Goal: Task Accomplishment & Management: Manage account settings

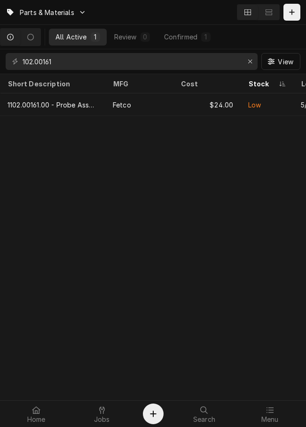
click at [105, 9] on div "Parts & Materials" at bounding box center [153, 12] width 306 height 24
click at [100, 416] on span "Jobs" at bounding box center [102, 420] width 16 height 8
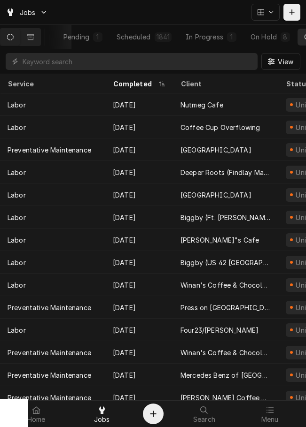
scroll to position [0, 56]
click at [163, 29] on button "Scheduled 1841" at bounding box center [143, 37] width 68 height 17
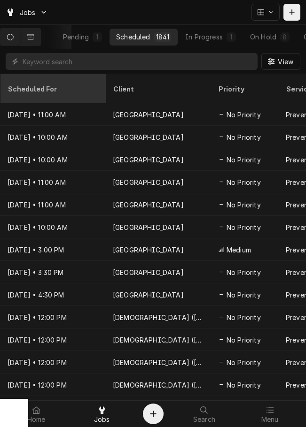
click at [42, 91] on th "Scheduled For" at bounding box center [52, 88] width 105 height 29
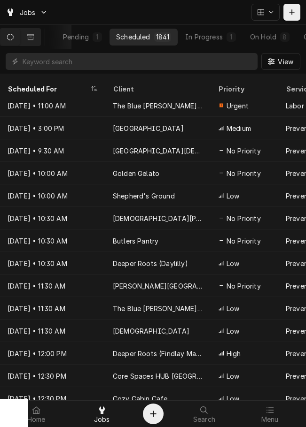
scroll to position [282, 0]
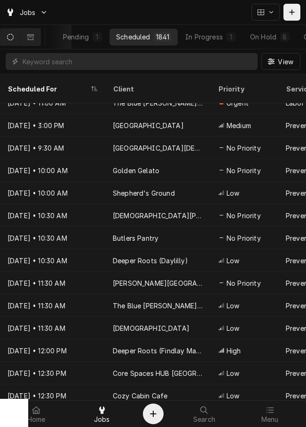
click at [182, 72] on div "View" at bounding box center [153, 61] width 306 height 24
click at [105, 65] on input "Dynamic Content Wrapper" at bounding box center [138, 61] width 230 height 17
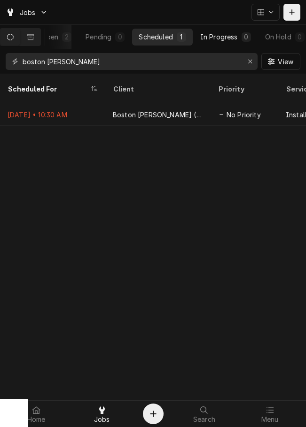
type input "boston stoker"
click at [238, 39] on div "In Progress" at bounding box center [219, 37] width 38 height 10
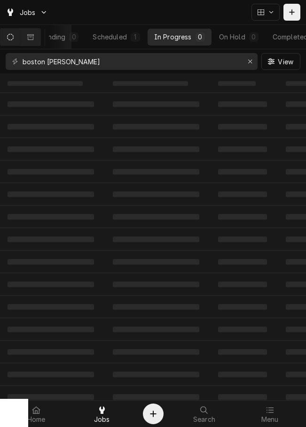
scroll to position [0, 104]
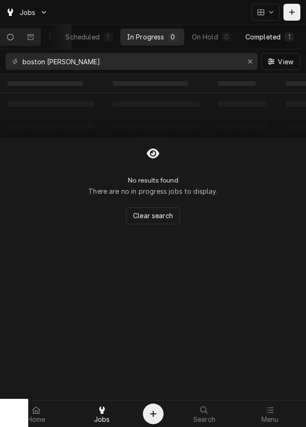
click at [261, 32] on div "Completed" at bounding box center [262, 37] width 35 height 10
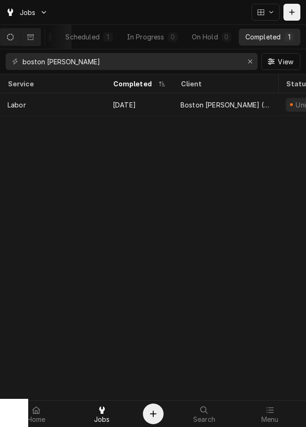
scroll to position [0, 95]
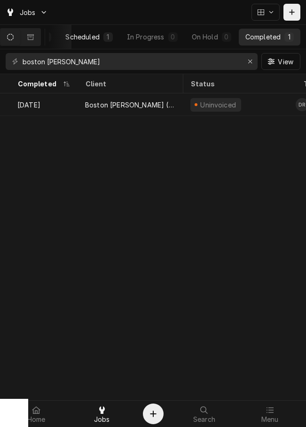
click at [104, 37] on div "1" at bounding box center [107, 36] width 9 height 9
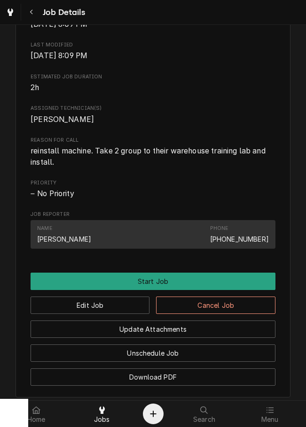
scroll to position [286, 0]
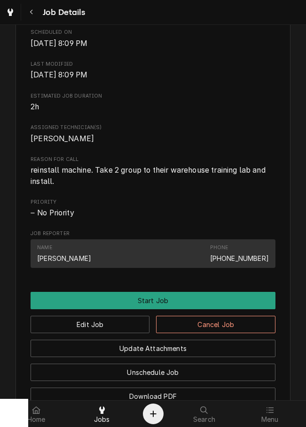
click at [87, 79] on span "[DATE] 8:09 PM" at bounding box center [59, 74] width 57 height 9
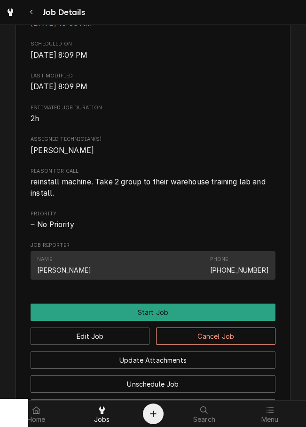
scroll to position [275, 0]
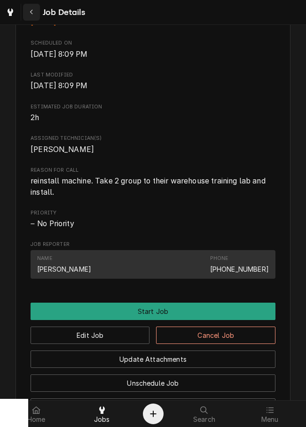
click at [35, 10] on div "Navigate back" at bounding box center [31, 12] width 9 height 9
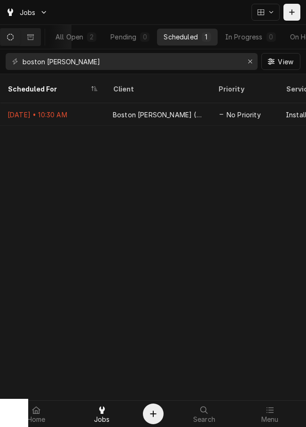
scroll to position [0, 104]
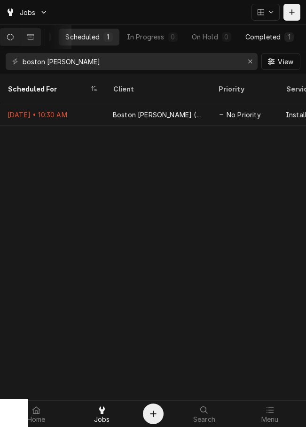
click at [279, 32] on div "Completed" at bounding box center [262, 37] width 35 height 10
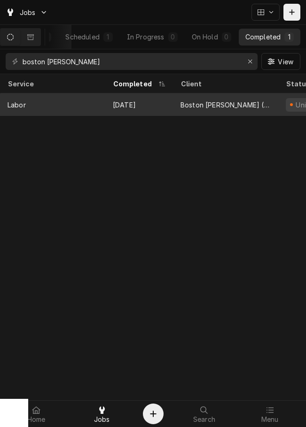
click at [224, 101] on div "Boston [PERSON_NAME] ([GEOGRAPHIC_DATA])" at bounding box center [225, 105] width 90 height 10
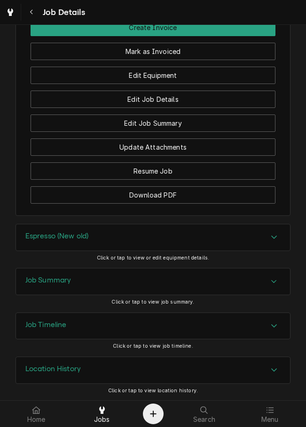
scroll to position [729, 0]
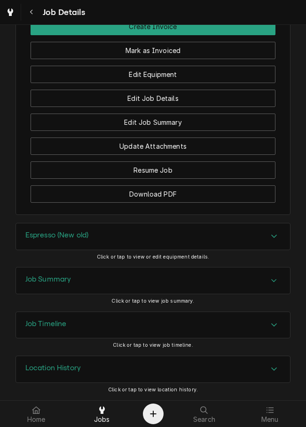
click at [193, 239] on div "Espresso (New old)" at bounding box center [153, 236] width 274 height 26
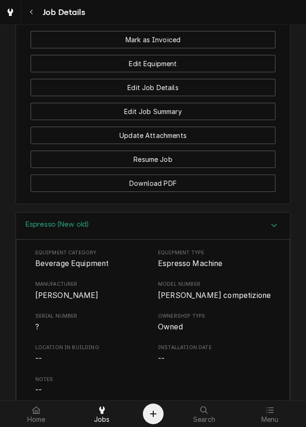
click at [202, 237] on div "Espresso (New old)" at bounding box center [153, 226] width 274 height 27
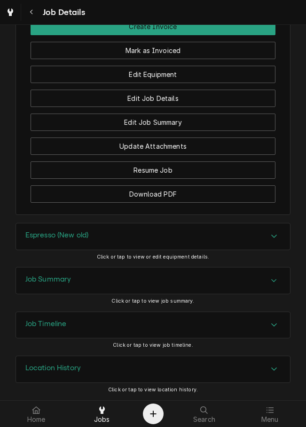
click at [185, 278] on div "Job Summary" at bounding box center [153, 281] width 274 height 26
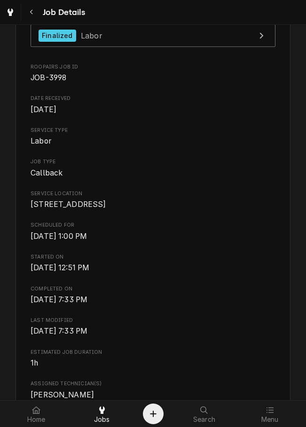
scroll to position [0, 0]
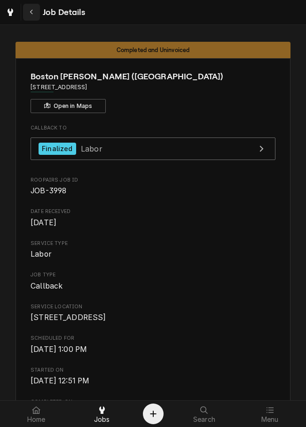
click at [33, 16] on div "Navigate back" at bounding box center [31, 12] width 9 height 9
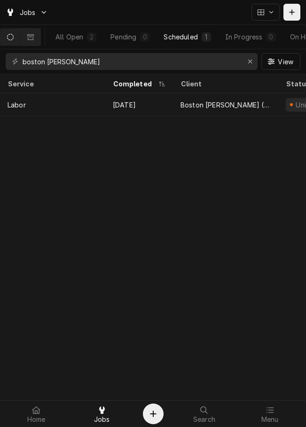
click at [197, 35] on div "Scheduled" at bounding box center [180, 37] width 34 height 10
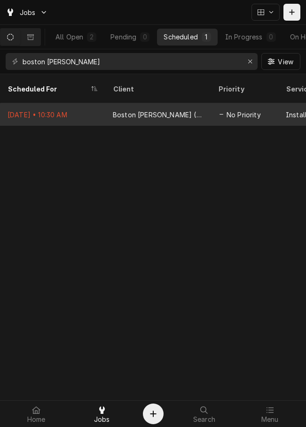
click at [147, 110] on div "Boston Stoker (Englewood)" at bounding box center [158, 115] width 90 height 10
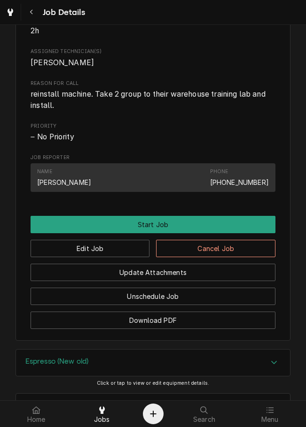
scroll to position [499, 0]
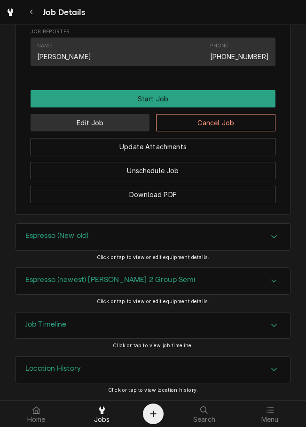
click at [122, 123] on button "Edit Job" at bounding box center [90, 122] width 119 height 17
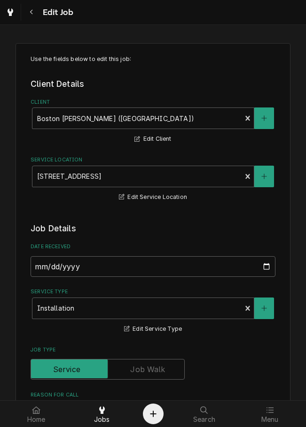
type textarea "x"
click at [180, 374] on input "Job Type" at bounding box center [108, 369] width 146 height 21
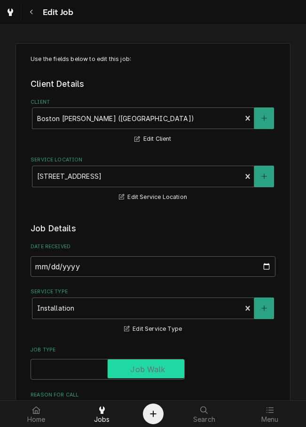
checkbox input "true"
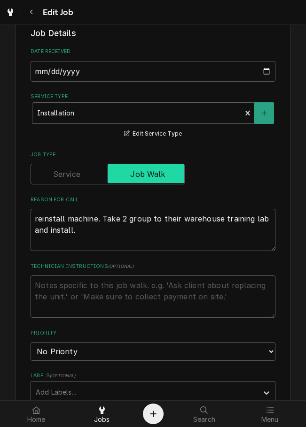
type textarea "x"
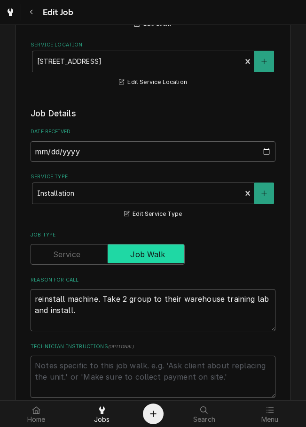
scroll to position [111, 0]
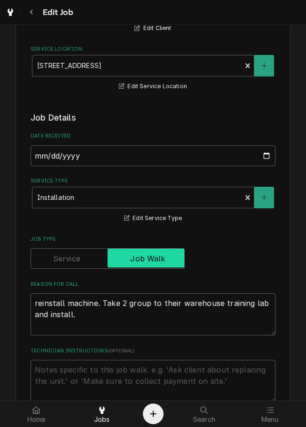
click at [76, 249] on input "Job Type" at bounding box center [108, 258] width 146 height 21
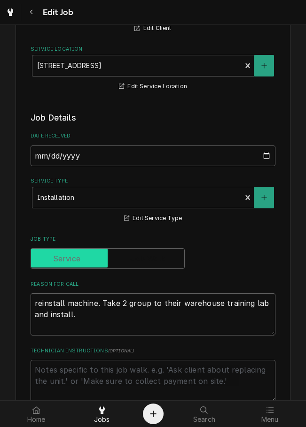
checkbox input "false"
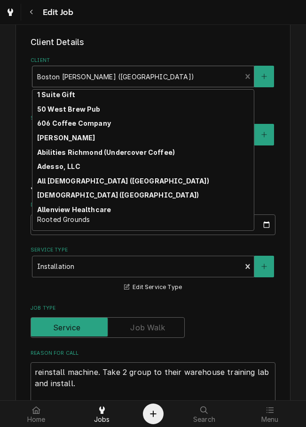
scroll to position [27, 0]
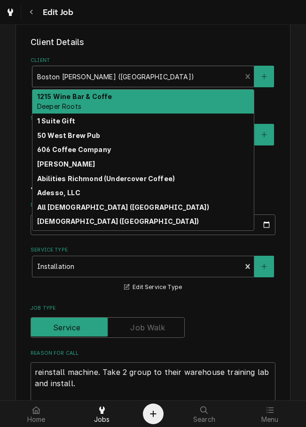
type textarea "x"
type input "1"
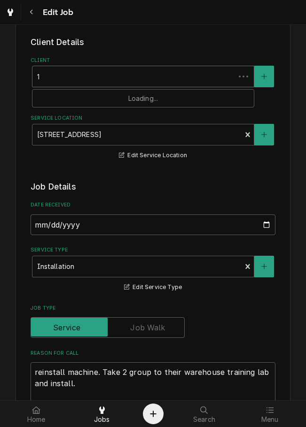
type textarea "x"
type input "10"
type textarea "x"
type input "108"
type textarea "x"
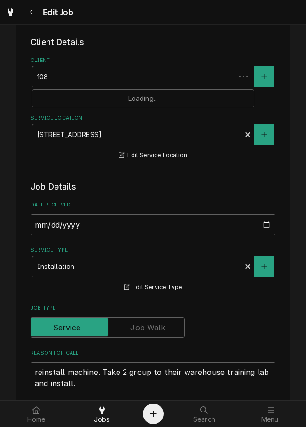
type input "1085"
type textarea "x"
type input "10855"
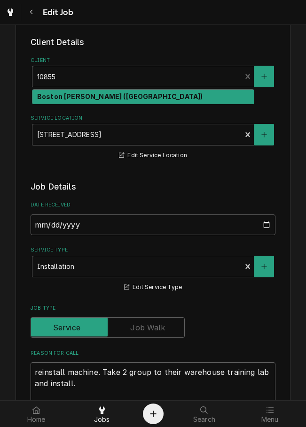
click at [87, 99] on strong "Boston [PERSON_NAME] ([GEOGRAPHIC_DATA])" at bounding box center [119, 96] width 165 height 8
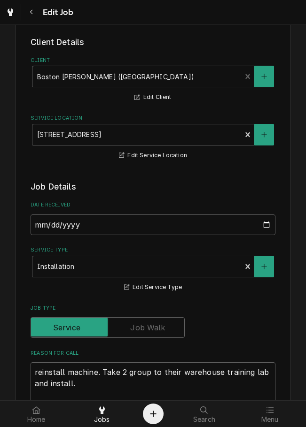
type textarea "x"
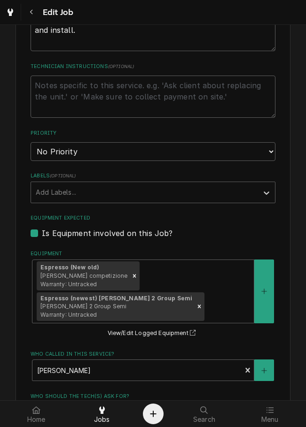
scroll to position [393, 0]
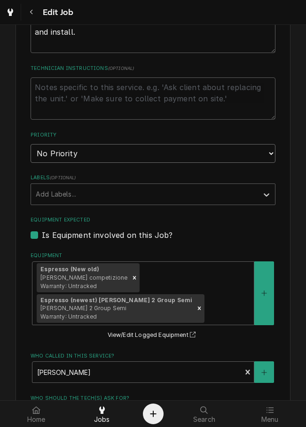
click at [239, 154] on select "No Priority Urgent High Medium Low" at bounding box center [153, 153] width 245 height 19
select select "3"
click at [31, 144] on select "No Priority Urgent High Medium Low" at bounding box center [153, 153] width 245 height 19
type textarea "x"
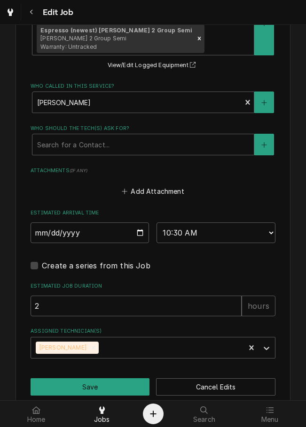
scroll to position [679, 0]
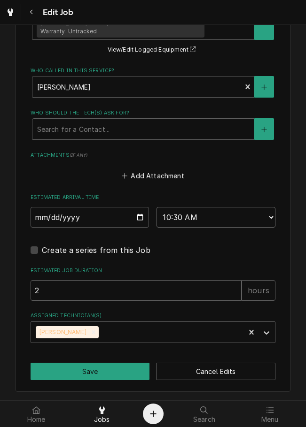
click at [238, 217] on select "AM / PM 6:00 AM 6:15 AM 6:30 AM 6:45 AM 7:00 AM 7:15 AM 7:30 AM 7:45 AM 8:00 AM…" at bounding box center [215, 217] width 118 height 21
select select "13:00:00"
click at [156, 207] on select "AM / PM 6:00 AM 6:15 AM 6:30 AM 6:45 AM 7:00 AM 7:15 AM 7:30 AM 7:45 AM 8:00 AM…" at bounding box center [215, 217] width 118 height 21
type textarea "x"
click at [231, 219] on select "AM / PM 6:00 AM 6:15 AM 6:30 AM 6:45 AM 7:00 AM 7:15 AM 7:30 AM 7:45 AM 8:00 AM…" at bounding box center [215, 217] width 118 height 21
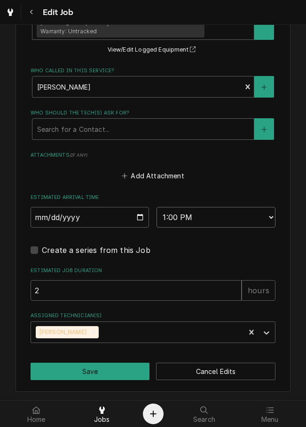
select select "13:30:00"
click at [156, 207] on select "AM / PM 6:00 AM 6:15 AM 6:30 AM 6:45 AM 7:00 AM 7:15 AM 7:30 AM 7:45 AM 8:00 AM…" at bounding box center [215, 217] width 118 height 21
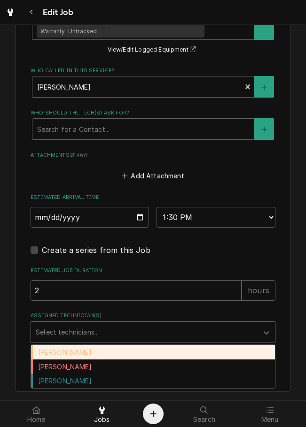
click at [71, 378] on div "Graham Wick" at bounding box center [153, 381] width 244 height 15
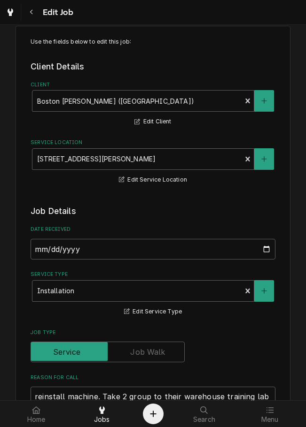
scroll to position [0, 0]
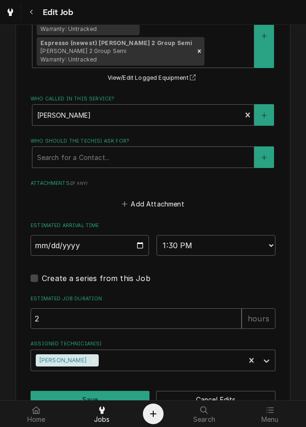
scroll to position [679, 0]
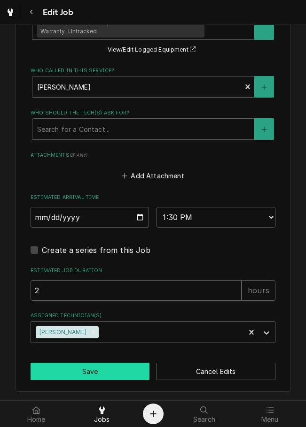
click at [118, 375] on button "Save" at bounding box center [90, 371] width 119 height 17
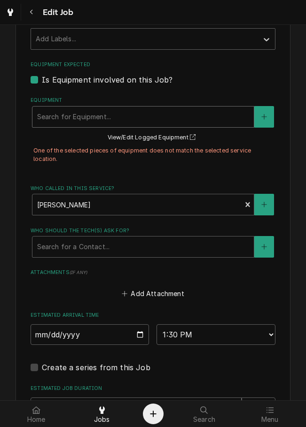
scroll to position [666, 0]
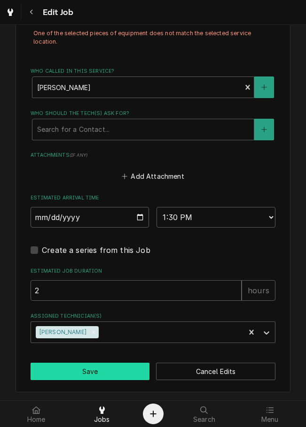
click at [86, 375] on button "Save" at bounding box center [90, 371] width 119 height 17
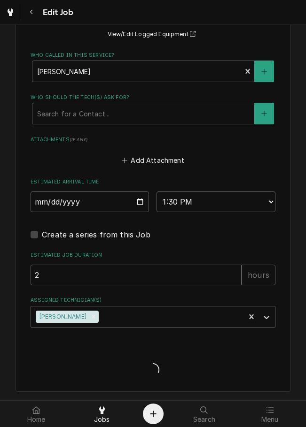
type textarea "x"
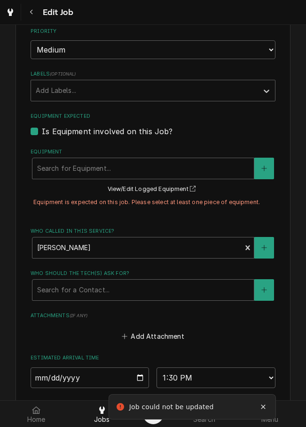
scroll to position [493, 0]
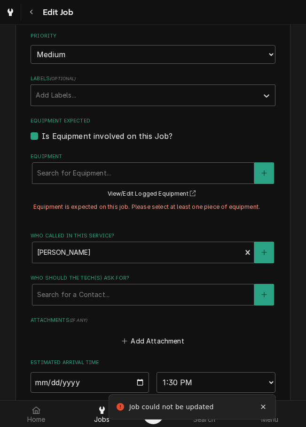
click at [42, 138] on label "Is Equipment involved on this Job?" at bounding box center [107, 136] width 131 height 11
click at [42, 138] on input "Equipment Expected" at bounding box center [164, 141] width 245 height 21
checkbox input "false"
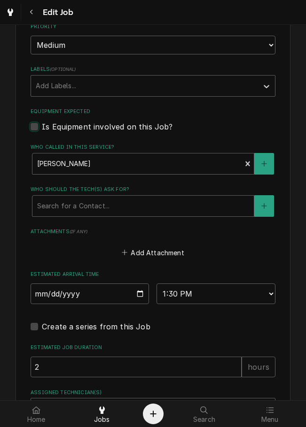
scroll to position [578, 0]
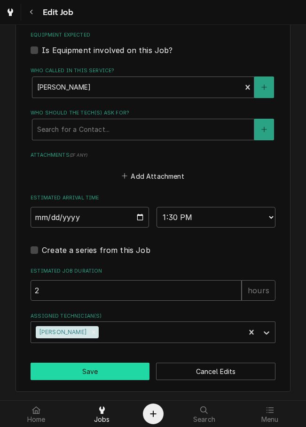
click at [99, 373] on button "Save" at bounding box center [90, 371] width 119 height 17
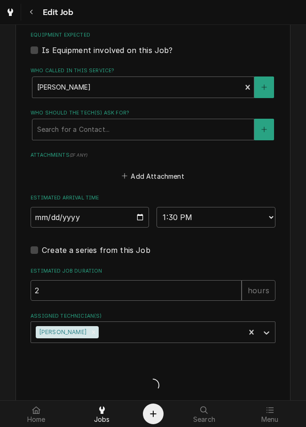
type textarea "x"
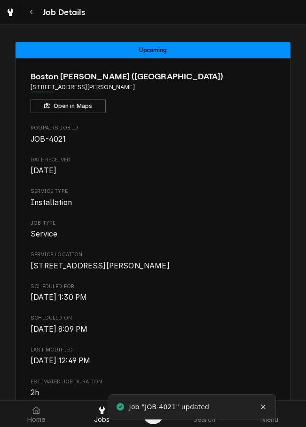
click at [240, 335] on span "[DATE] 8:09 PM" at bounding box center [153, 329] width 245 height 11
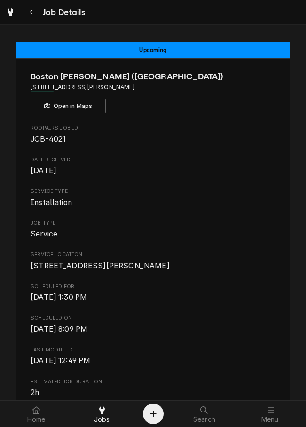
click at [36, 10] on button "Navigate back" at bounding box center [31, 12] width 17 height 17
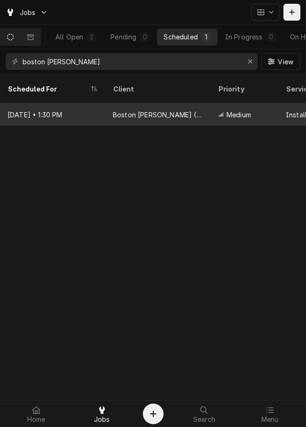
click at [119, 110] on div "Boston [PERSON_NAME] ([GEOGRAPHIC_DATA])" at bounding box center [158, 115] width 90 height 10
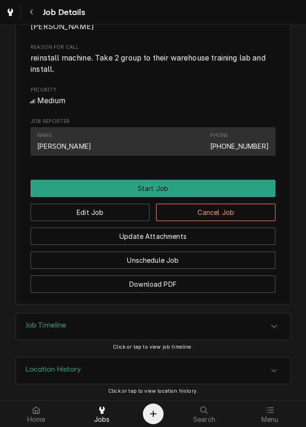
scroll to position [410, 0]
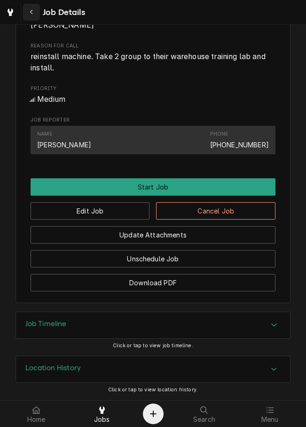
click at [33, 16] on div "Navigate back" at bounding box center [31, 12] width 9 height 9
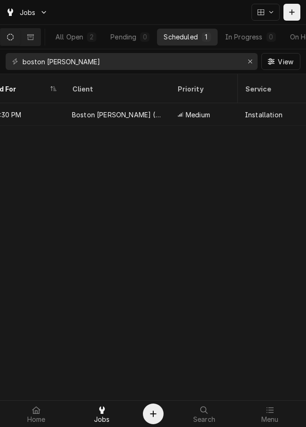
scroll to position [0, 832]
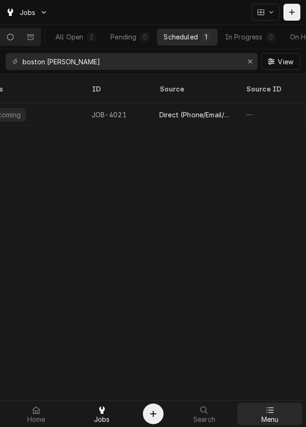
click at [265, 416] on span "Menu" at bounding box center [269, 420] width 17 height 8
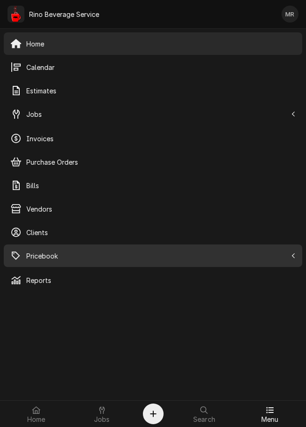
click at [39, 254] on span "Pricebook" at bounding box center [156, 256] width 260 height 10
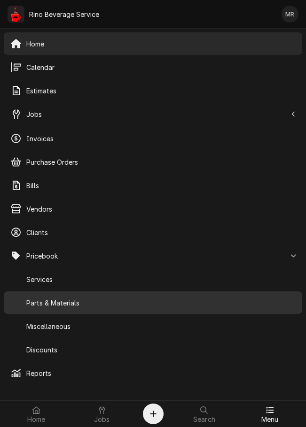
click at [46, 295] on div "Parts & Materials" at bounding box center [153, 302] width 294 height 19
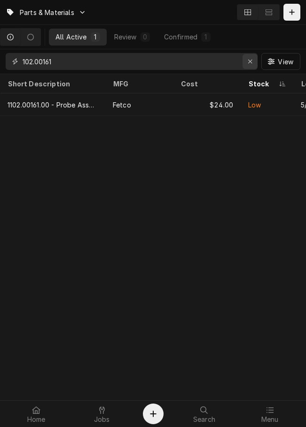
click at [252, 56] on button "Erase input" at bounding box center [249, 61] width 15 height 15
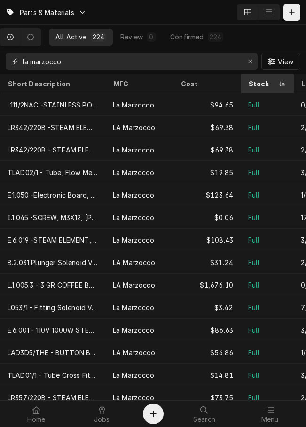
type input "la marzocco"
click at [262, 83] on div "Stock" at bounding box center [262, 84] width 28 height 10
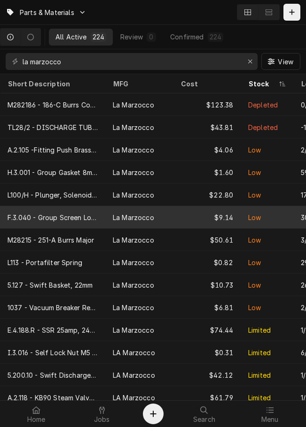
click at [215, 213] on div "$9.14" at bounding box center [207, 217] width 68 height 23
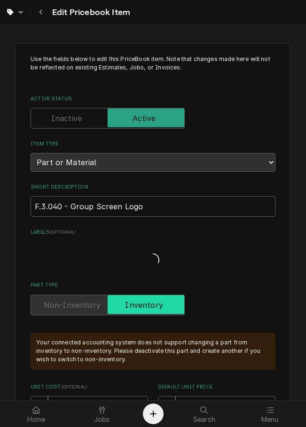
type textarea "x"
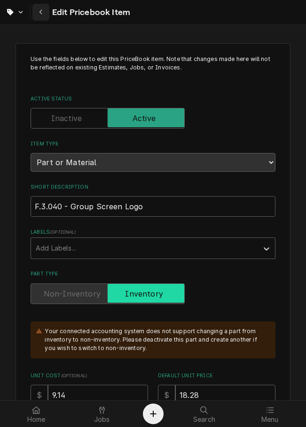
click at [44, 12] on div "Navigate back" at bounding box center [40, 12] width 9 height 9
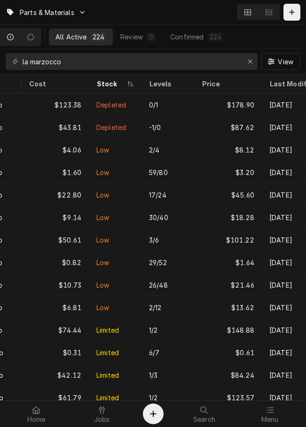
scroll to position [0, 159]
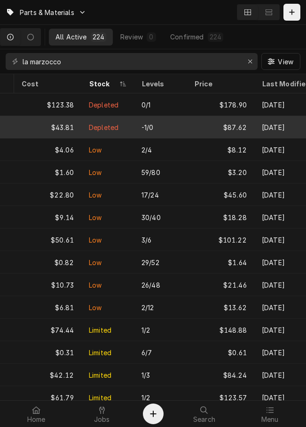
click at [199, 137] on tr "TL28/2 - DISCHARGE TUBE, LINEA CLASSIC, 2GR La Marzocco $43.81 Depleted -1/0 $8…" at bounding box center [81, 127] width 481 height 23
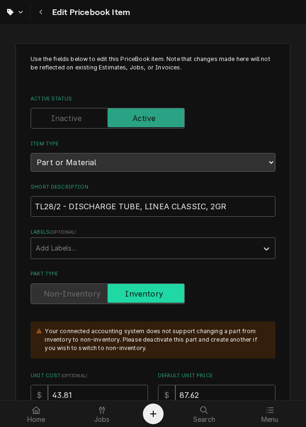
type textarea "x"
click at [216, 339] on div "Your connected accounting system does not support changing a part from inventor…" at bounding box center [155, 340] width 221 height 26
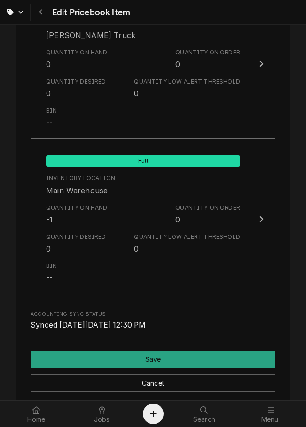
scroll to position [1079, 0]
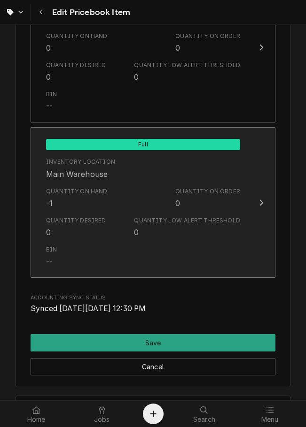
click at [228, 239] on div "Quantity Desired 0 Quantity Low Alert Threshold 0" at bounding box center [143, 227] width 194 height 29
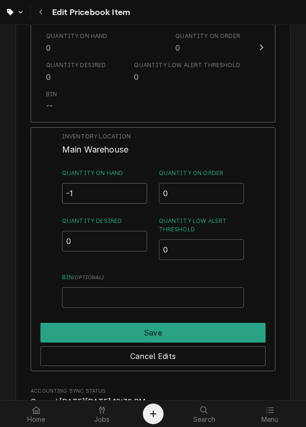
click at [108, 198] on input "-1" at bounding box center [104, 193] width 85 height 21
type input "0"
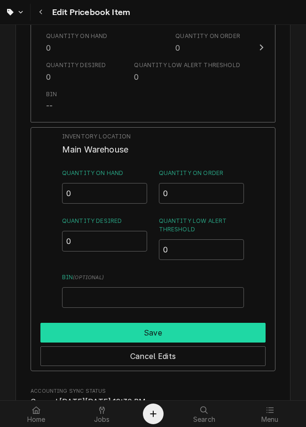
click at [162, 336] on button "Save" at bounding box center [152, 333] width 225 height 20
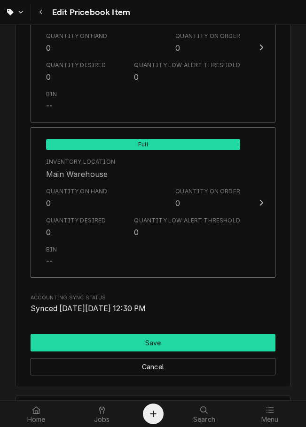
click at [148, 349] on button "Save" at bounding box center [153, 342] width 245 height 17
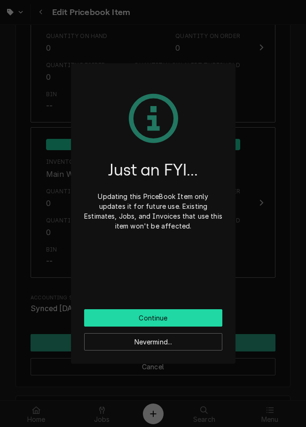
click at [171, 317] on button "Continue" at bounding box center [153, 317] width 138 height 17
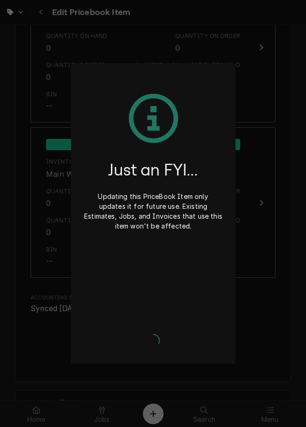
type textarea "x"
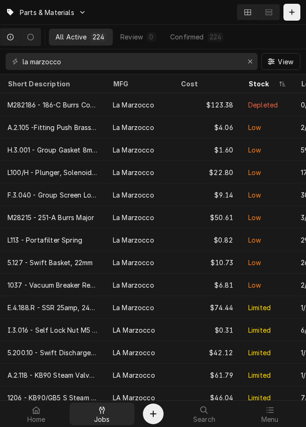
click at [99, 409] on icon at bounding box center [102, 411] width 6 height 8
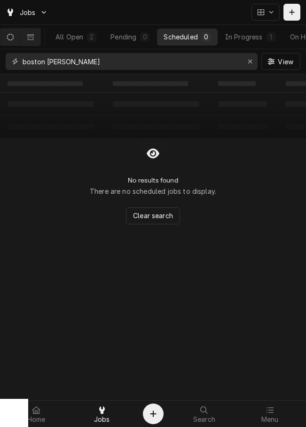
click at [69, 61] on input "boston [PERSON_NAME]" at bounding box center [131, 61] width 217 height 17
click at [69, 61] on input "boston stoker" at bounding box center [131, 61] width 217 height 17
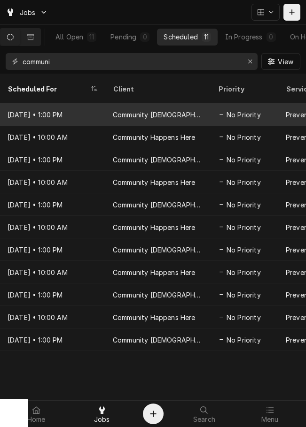
type input "communi"
click at [86, 108] on div "Sep 10 • 1:00 PM" at bounding box center [52, 114] width 105 height 23
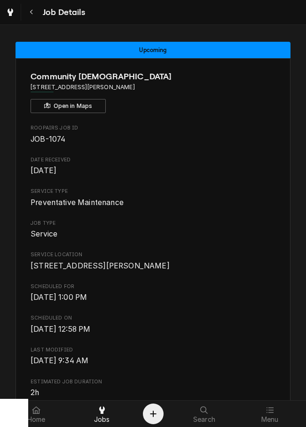
click at [208, 267] on span "103 E George St Batesville, IN 47006" at bounding box center [153, 266] width 245 height 11
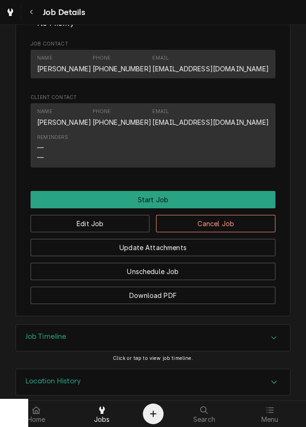
scroll to position [520, 0]
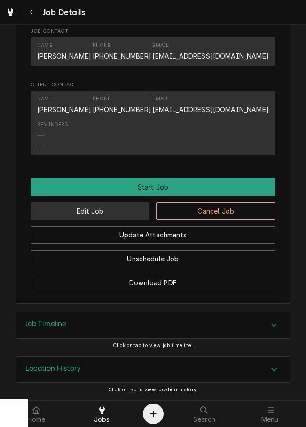
click at [122, 209] on button "Edit Job" at bounding box center [90, 210] width 119 height 17
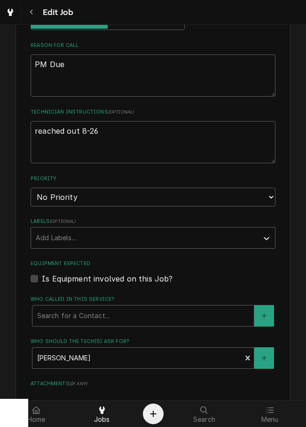
scroll to position [352, 0]
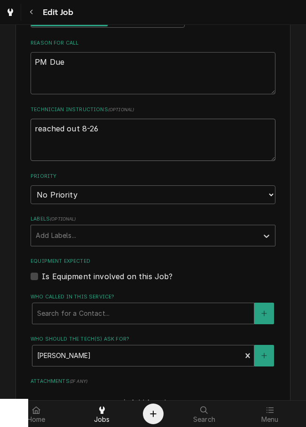
click at [212, 134] on textarea "reached out 8-26" at bounding box center [153, 140] width 245 height 42
click at [216, 133] on textarea "reached out 8-26" at bounding box center [153, 140] width 245 height 42
type textarea "x"
type textarea "reached out 8-2"
type textarea "x"
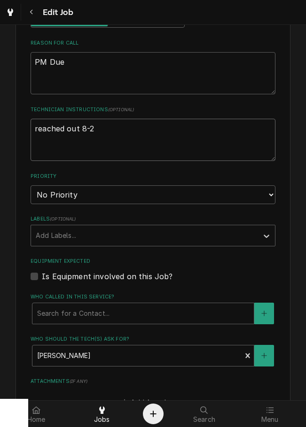
type textarea "reached out 8-"
type textarea "x"
type textarea "reached out 8"
type textarea "x"
type textarea "reached out"
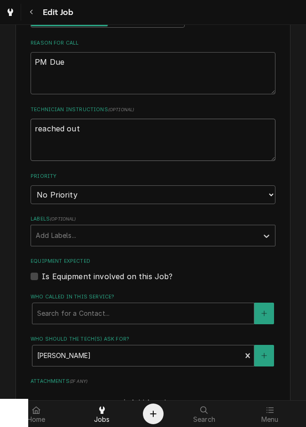
type textarea "x"
type textarea "reached out"
type textarea "x"
type textarea "reached ou"
type textarea "x"
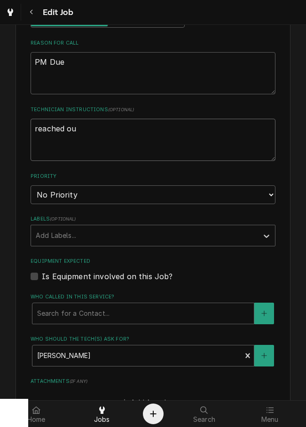
type textarea "reached o"
type textarea "x"
type textarea "reached"
type textarea "x"
type textarea "reached"
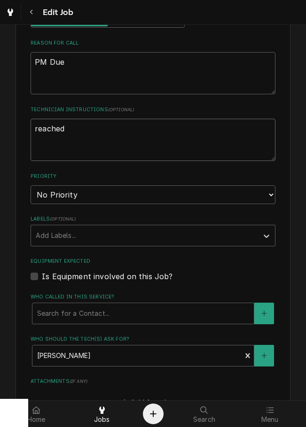
type textarea "x"
type textarea "reache"
type textarea "x"
type textarea "reach"
type textarea "x"
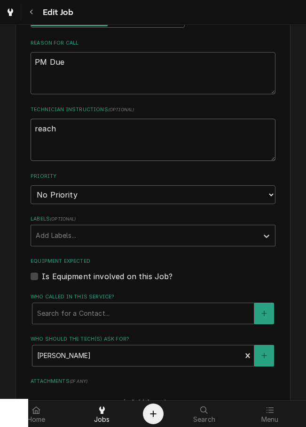
type textarea "reac"
type textarea "x"
type textarea "rea"
type textarea "x"
type textarea "re"
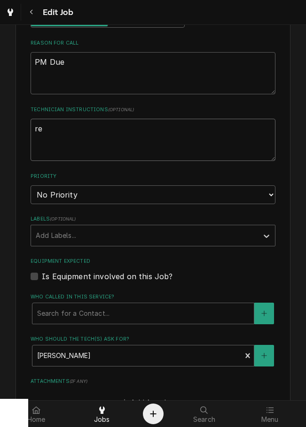
type textarea "x"
type textarea "r"
type textarea "x"
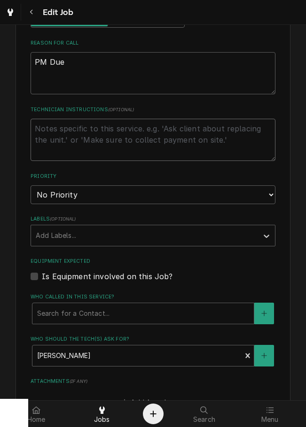
type textarea "x"
type textarea "c"
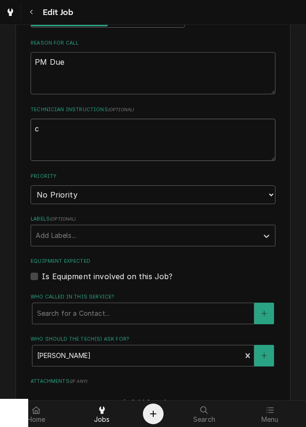
type textarea "x"
type textarea "co"
type textarea "x"
type textarea "con"
type textarea "x"
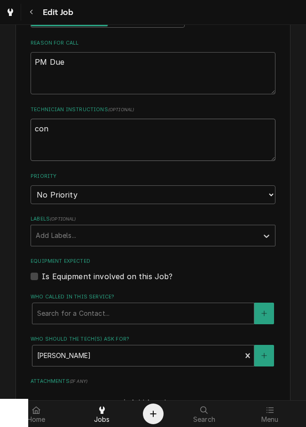
type textarea "conf"
type textarea "x"
type textarea "confi"
type textarea "x"
type textarea "confir"
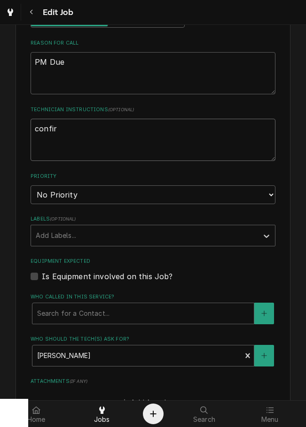
type textarea "x"
type textarea "confirme"
type textarea "x"
type textarea "confirmed"
type textarea "x"
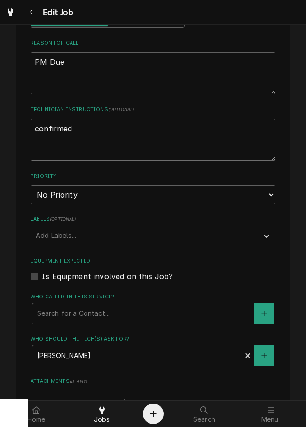
type textarea "confirmed 8"
type textarea "x"
type textarea "confirmed 8-"
type textarea "x"
type textarea "confirmed 8-2"
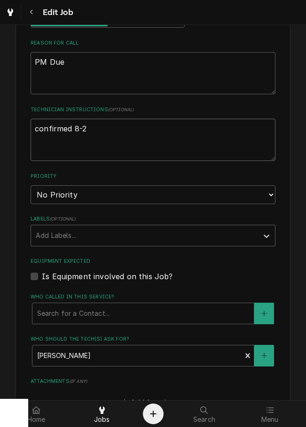
type textarea "x"
type textarea "confirmed 8-28"
type textarea "x"
type textarea "confirmed 8-28"
click at [208, 193] on select "No Priority Urgent High Medium Low" at bounding box center [153, 194] width 245 height 19
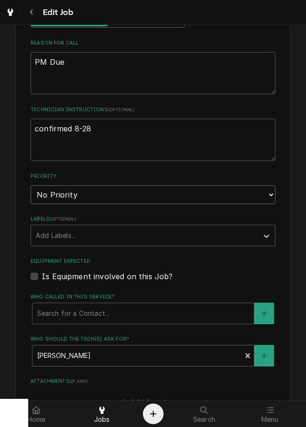
select select "3"
click at [31, 185] on select "No Priority Urgent High Medium Low" at bounding box center [153, 194] width 245 height 19
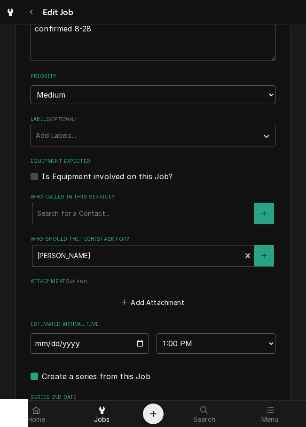
scroll to position [459, 0]
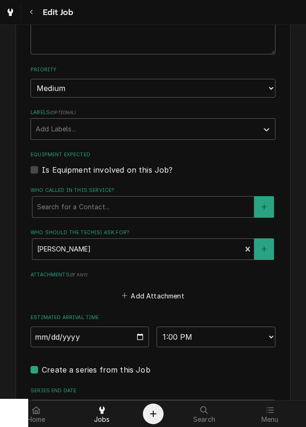
type textarea "x"
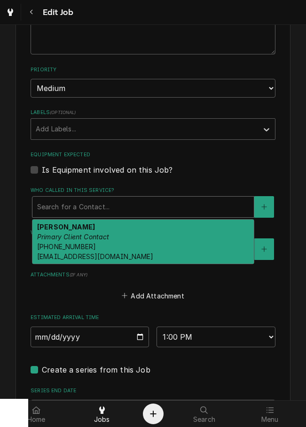
click at [152, 191] on label "Who called in this service?" at bounding box center [153, 191] width 245 height 8
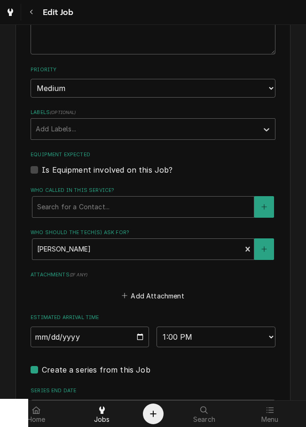
click at [153, 171] on label "Is Equipment involved on this Job?" at bounding box center [107, 169] width 131 height 11
click at [153, 171] on input "Equipment Expected" at bounding box center [164, 174] width 245 height 21
checkbox input "true"
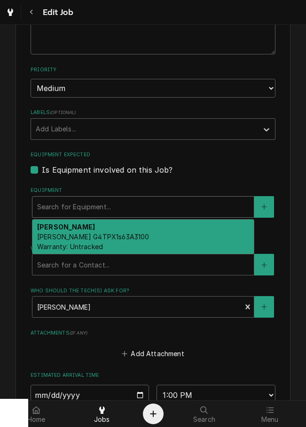
click at [140, 233] on div "Brewer Curtis G4TPX1s63A3100 Warranty: Untracked" at bounding box center [143, 237] width 222 height 34
type textarea "x"
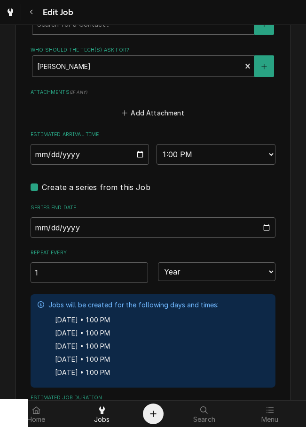
scroll to position [712, 0]
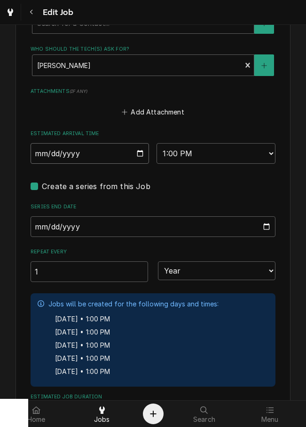
click at [136, 162] on input "2025-09-10" at bounding box center [90, 153] width 118 height 21
click at [135, 157] on input "2025-09-10" at bounding box center [90, 153] width 118 height 21
type input "2025-09-04"
click at [212, 154] on select "AM / PM 6:00 AM 6:15 AM 6:30 AM 6:45 AM 7:00 AM 7:15 AM 7:30 AM 7:45 AM 8:00 AM…" at bounding box center [215, 153] width 118 height 21
type textarea "x"
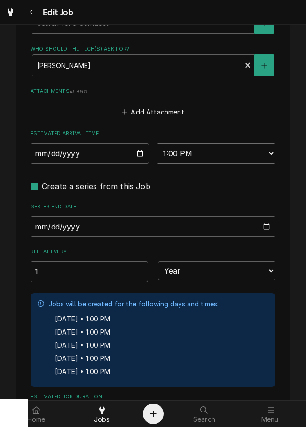
select select "11:00:00"
click at [156, 143] on select "AM / PM 6:00 AM 6:15 AM 6:30 AM 6:45 AM 7:00 AM 7:15 AM 7:30 AM 7:45 AM 8:00 AM…" at bounding box center [215, 153] width 118 height 21
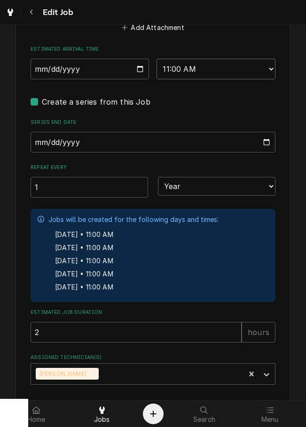
scroll to position [797, 0]
click at [157, 149] on input "2030-04-25" at bounding box center [153, 141] width 245 height 21
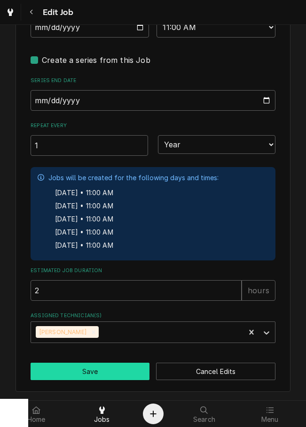
click at [107, 378] on button "Save" at bounding box center [90, 371] width 119 height 17
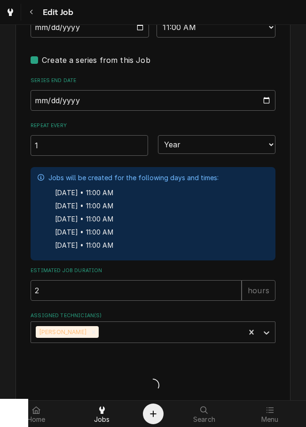
type textarea "x"
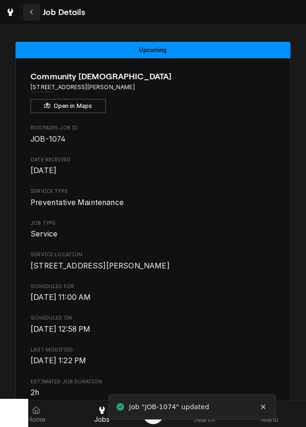
click at [39, 11] on button "Navigate back" at bounding box center [31, 12] width 17 height 17
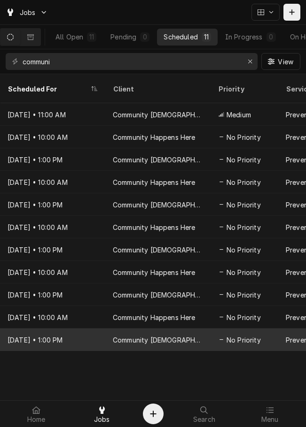
click at [167, 335] on div "Community [DEMOGRAPHIC_DATA]" at bounding box center [158, 340] width 90 height 10
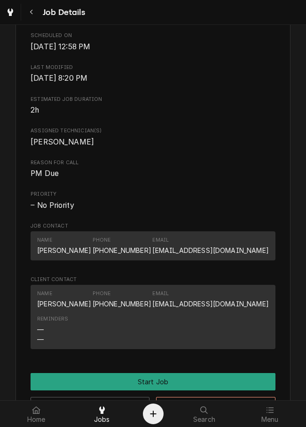
scroll to position [467, 0]
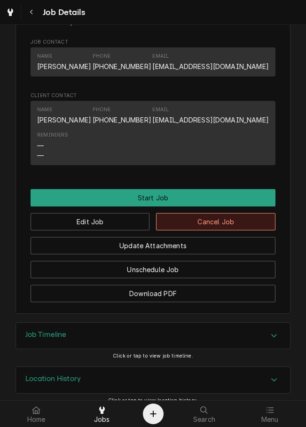
click at [212, 231] on button "Cancel Job" at bounding box center [215, 221] width 119 height 17
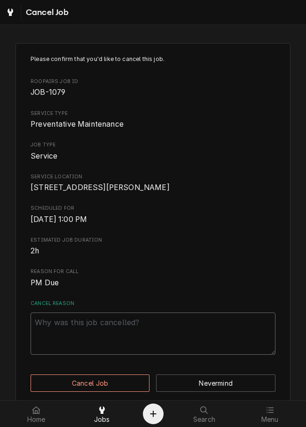
click at [173, 351] on textarea "Cancel Reason" at bounding box center [153, 334] width 245 height 42
type textarea "x"
type textarea "c"
type textarea "x"
type textarea "cl"
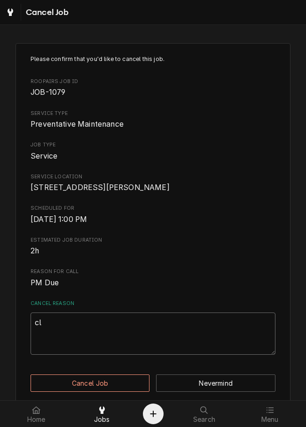
type textarea "x"
type textarea "cle"
type textarea "x"
type textarea "clea"
type textarea "x"
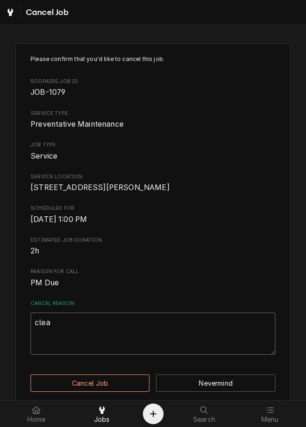
type textarea "clear"
type textarea "x"
type textarea "cleari"
type textarea "x"
type textarea "clearin"
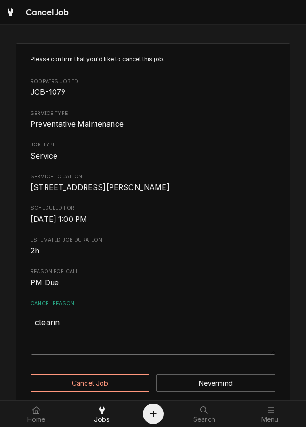
type textarea "x"
type textarea "clearing"
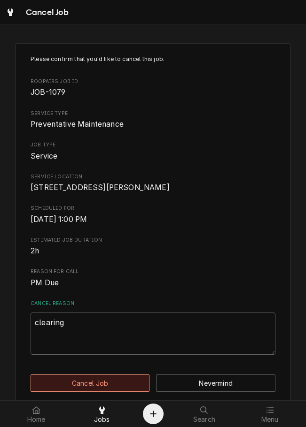
click at [127, 390] on button "Cancel Job" at bounding box center [90, 383] width 119 height 17
type textarea "x"
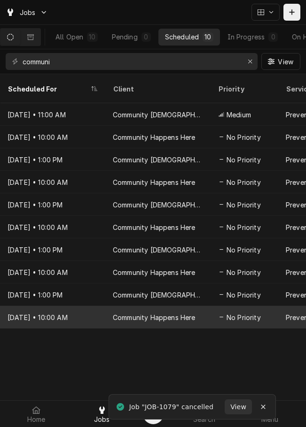
click at [192, 313] on div "Community Happens Here" at bounding box center [154, 318] width 83 height 10
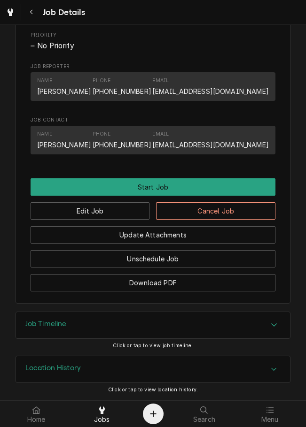
scroll to position [513, 0]
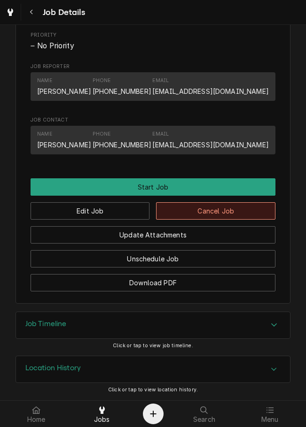
click at [222, 218] on button "Cancel Job" at bounding box center [215, 210] width 119 height 17
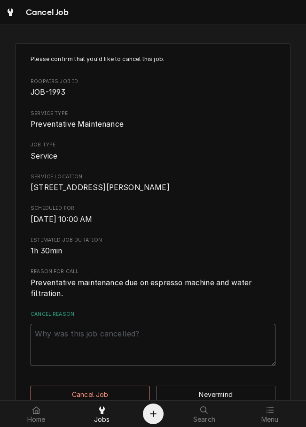
click at [164, 344] on textarea "Cancel Reason" at bounding box center [153, 345] width 245 height 42
paste textarea "clearing"
type textarea "x"
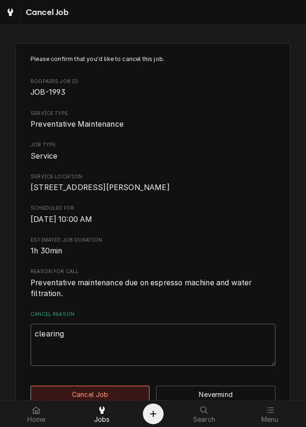
type textarea "clearing"
click at [126, 397] on button "Cancel Job" at bounding box center [90, 394] width 119 height 17
type textarea "x"
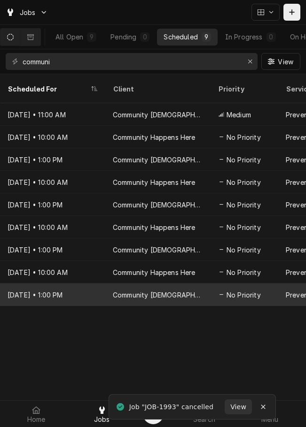
click at [164, 290] on div "Community [DEMOGRAPHIC_DATA]" at bounding box center [158, 295] width 90 height 10
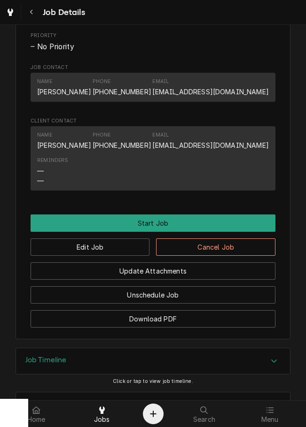
scroll to position [451, 0]
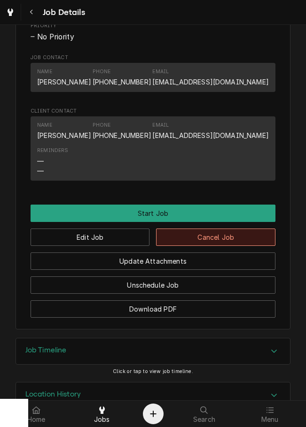
click at [222, 246] on button "Cancel Job" at bounding box center [215, 237] width 119 height 17
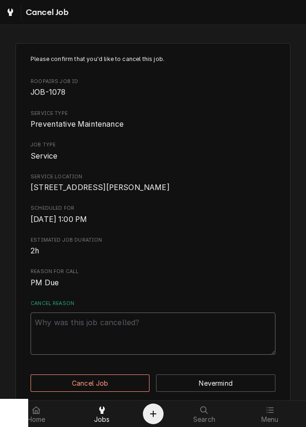
click at [185, 338] on textarea "Cancel Reason" at bounding box center [153, 334] width 245 height 42
paste textarea "clearing"
type textarea "x"
type textarea "clearing"
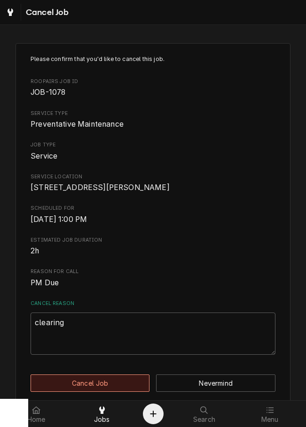
click at [123, 390] on button "Cancel Job" at bounding box center [90, 383] width 119 height 17
type textarea "x"
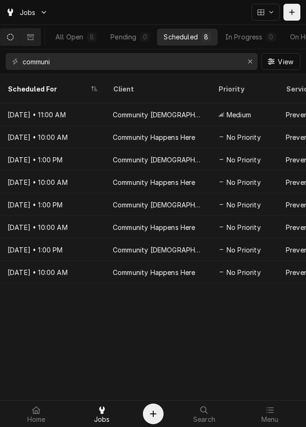
click at [302, 419] on div "Home Jobs Search Menu" at bounding box center [153, 414] width 306 height 26
click at [289, 14] on icon "Dynamic Content Wrapper" at bounding box center [292, 12] width 6 height 7
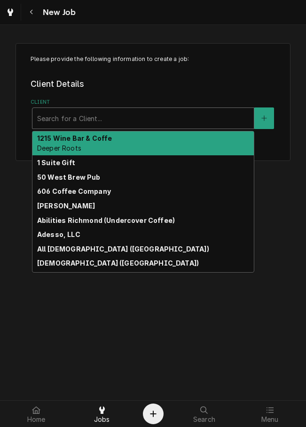
click at [118, 113] on div "Client" at bounding box center [143, 118] width 212 height 17
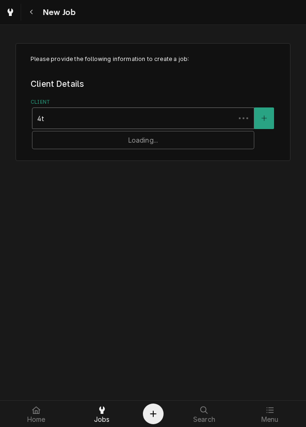
type input "4th"
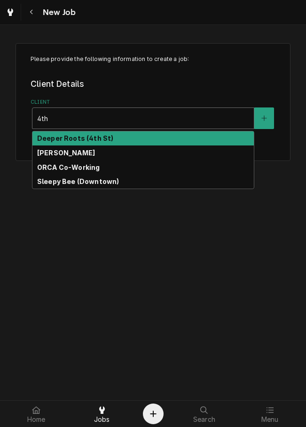
click at [107, 134] on div "Deeper Roots (4th St)" at bounding box center [143, 138] width 222 height 15
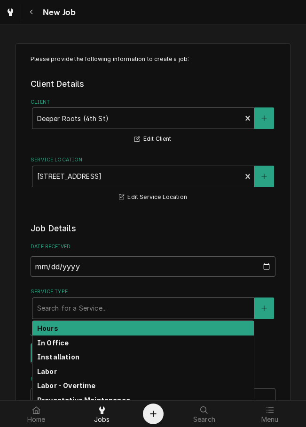
click at [77, 305] on div "Service Type" at bounding box center [143, 308] width 212 height 17
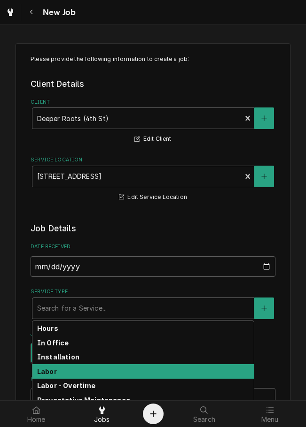
click at [56, 370] on div "Labor" at bounding box center [143, 371] width 222 height 15
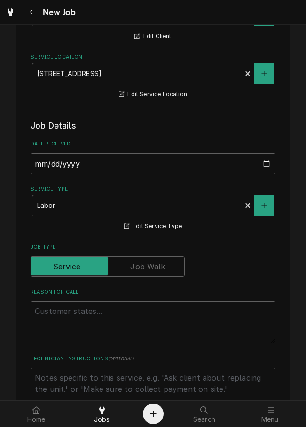
scroll to position [110, 0]
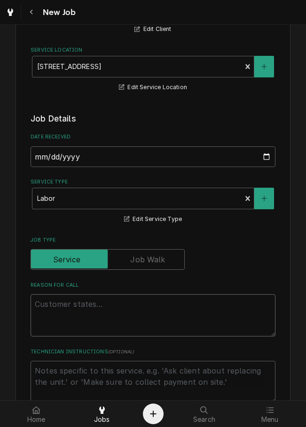
click at [170, 305] on textarea "Reason For Call" at bounding box center [153, 315] width 245 height 42
type textarea "x"
type textarea "e"
type textarea "x"
type textarea "es"
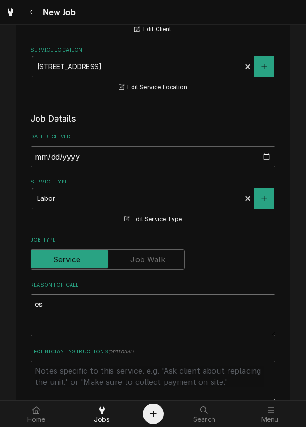
type textarea "x"
type textarea "esp"
type textarea "x"
type textarea "espr"
type textarea "x"
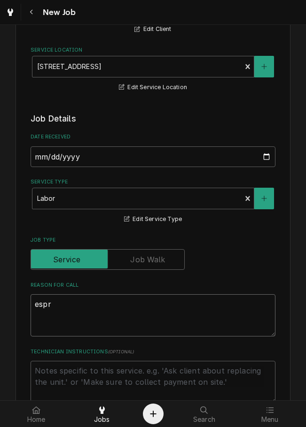
type textarea "espre"
type textarea "x"
type textarea "espres"
type textarea "x"
type textarea "espress"
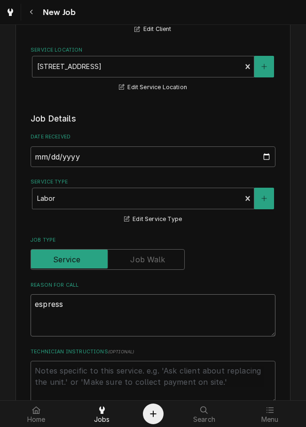
type textarea "x"
type textarea "espresso"
type textarea "x"
type textarea "espresso"
type textarea "x"
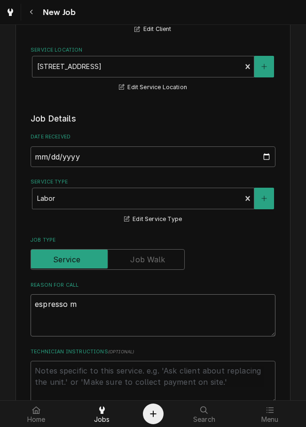
type textarea "espresso ma"
type textarea "x"
type textarea "espresso mach"
type textarea "x"
type textarea "espresso machi"
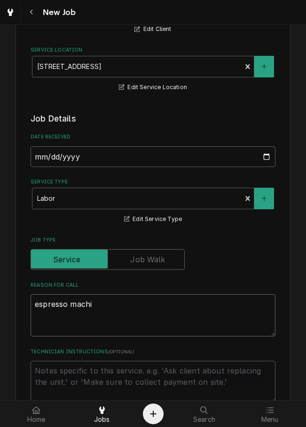
type textarea "x"
type textarea "espresso machii"
type textarea "x"
type textarea "espresso machi"
type textarea "x"
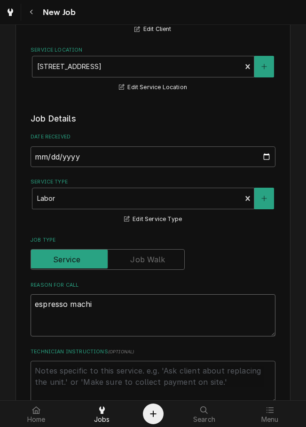
type textarea "espresso machin"
type textarea "x"
type textarea "espresso machine"
type textarea "x"
type textarea "espresso machine"
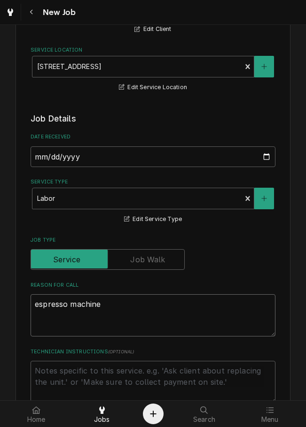
type textarea "x"
type textarea "espresso machine t"
type textarea "x"
type textarea "espresso machine th"
type textarea "x"
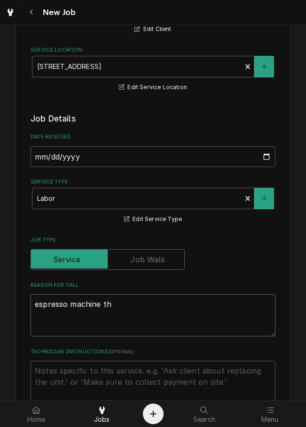
type textarea "espresso machine the"
type textarea "x"
type textarea "espresso machine the"
type textarea "x"
type textarea "espresso machine the l"
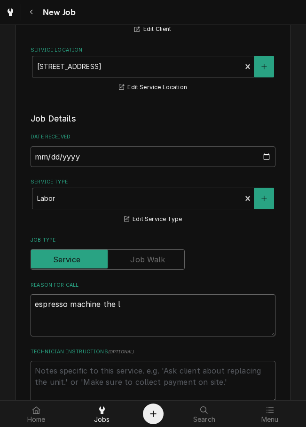
type textarea "x"
type textarea "espresso machine the lo"
type textarea "x"
type textarea "espresso machine the loa"
type textarea "x"
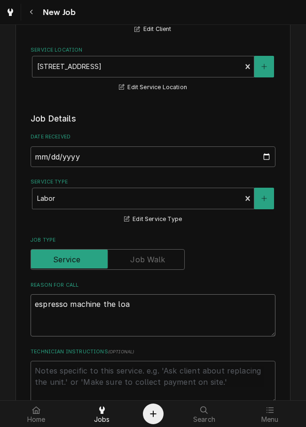
type textarea "espresso machine the load"
type textarea "x"
type textarea "espresso machine the load"
type textarea "x"
type textarea "espresso machine the load c"
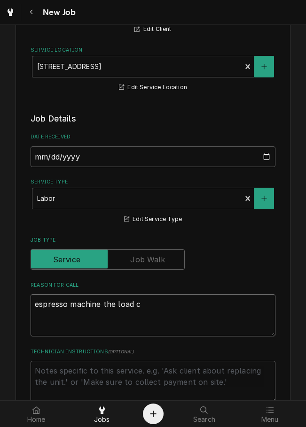
type textarea "x"
type textarea "espresso machine the load ce"
type textarea "x"
type textarea "espresso machine the load cel"
type textarea "x"
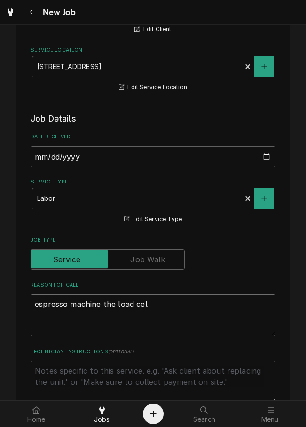
type textarea "espresso machine the load cell"
type textarea "x"
type textarea "espresso machine the load cell"
type textarea "x"
type textarea "espresso machine the load cell n"
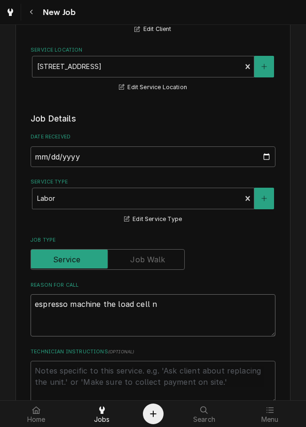
type textarea "x"
type textarea "espresso machine the load cell"
type textarea "x"
type textarea "espresso machine the load cell e"
type textarea "x"
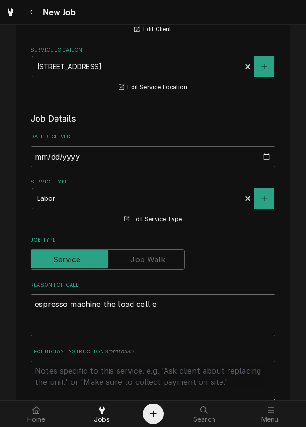
type textarea "espresso machine the load cell ee"
type textarea "x"
type textarea "espresso machine the load cell e"
type textarea "x"
type textarea "espresso machine the load cell"
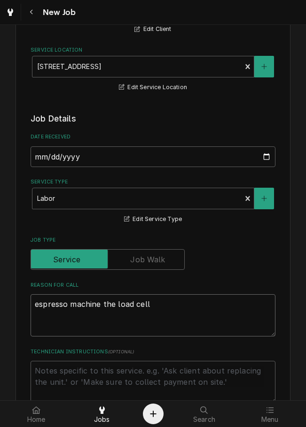
type textarea "x"
type textarea "espresso machine the load cell n"
type textarea "x"
type textarea "espresso machine the load cell ne"
type textarea "x"
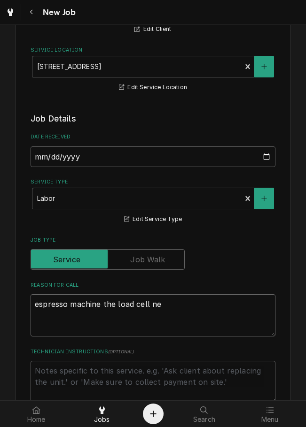
type textarea "espresso machine the load cell nee"
type textarea "x"
type textarea "espresso machine the load cell need"
type textarea "x"
type textarea "espresso machine the load cell needs"
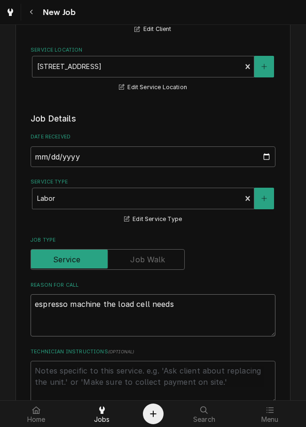
type textarea "x"
type textarea "espresso machine the load cell needs"
type textarea "x"
type textarea "espresso machine the load cell needs r"
type textarea "x"
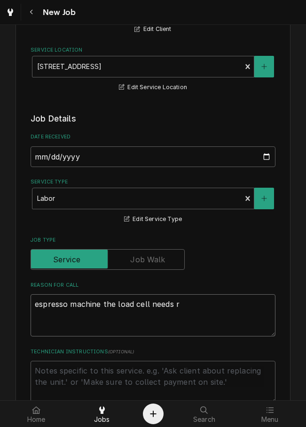
type textarea "espresso machine the load cell needs re"
type textarea "x"
type textarea "espresso machine the load cell needs rep"
type textarea "x"
type textarea "espresso machine the load cell needs repl"
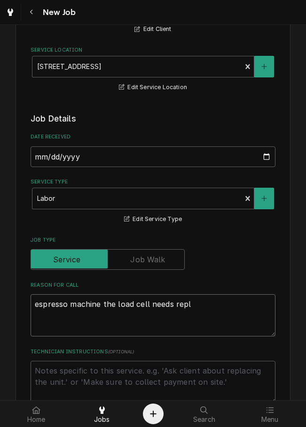
type textarea "x"
type textarea "espresso machine the load cell needs rep"
type textarea "x"
type textarea "espresso machine the load cell needs repl"
type textarea "x"
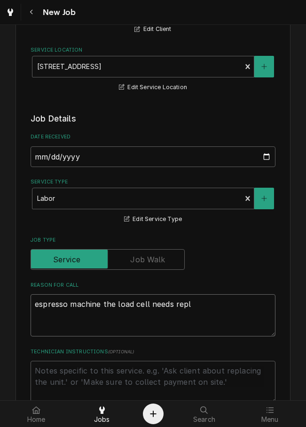
type textarea "espresso machine the load cell needs repla"
type textarea "x"
type textarea "espresso machine the load cell needs replacd"
type textarea "x"
type textarea "espresso machine the load cell needs replacde"
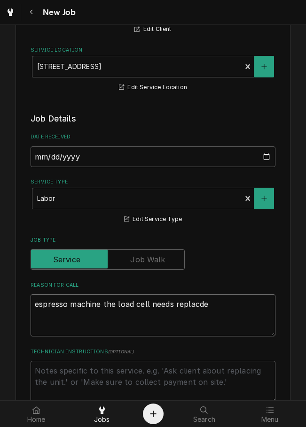
type textarea "x"
type textarea "espresso machine the load cell needs replacd"
type textarea "x"
type textarea "espresso machine the load cell needs replac"
type textarea "x"
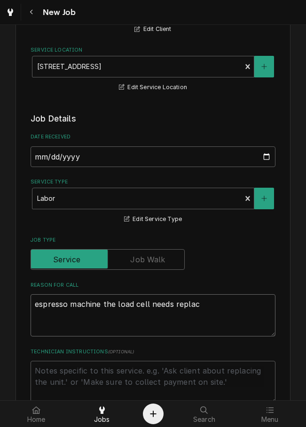
type textarea "espresso machine the load cell needs replace"
type textarea "x"
type textarea "espresso machine the load cell needs replaced"
type textarea "x"
type textarea "espresso machine the load cell needs replaced"
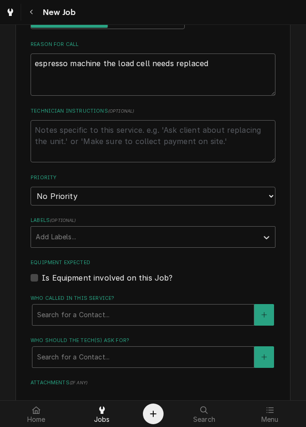
scroll to position [352, 0]
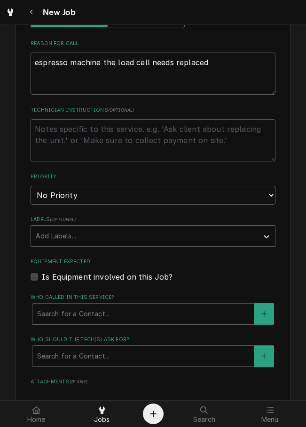
click at [227, 199] on select "No Priority Urgent High Medium Low" at bounding box center [153, 195] width 245 height 19
select select "2"
click at [31, 186] on select "No Priority Urgent High Medium Low" at bounding box center [153, 195] width 245 height 19
type textarea "x"
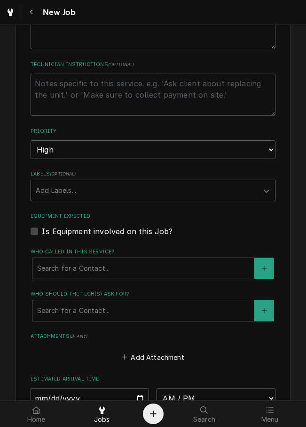
scroll to position [412, 0]
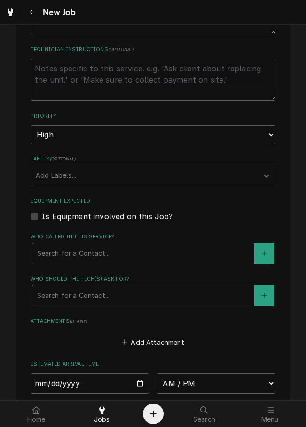
click at [157, 221] on label "Is Equipment involved on this Job?" at bounding box center [107, 216] width 131 height 11
click at [157, 221] on input "Equipment Expected" at bounding box center [164, 221] width 245 height 21
checkbox input "true"
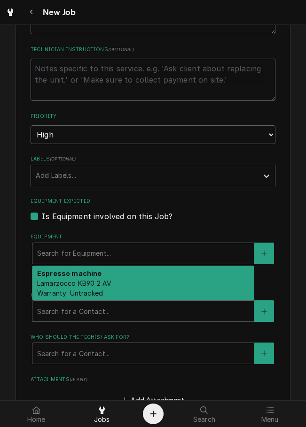
click at [175, 277] on div "Espresso machine Lamarzocco KB90 2 AV Warranty: Untracked" at bounding box center [143, 283] width 222 height 34
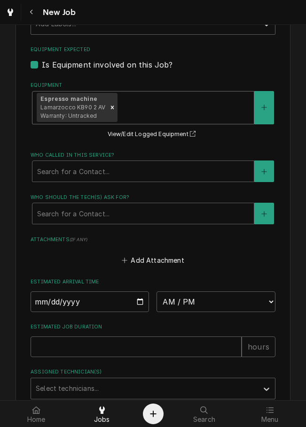
scroll to position [584, 0]
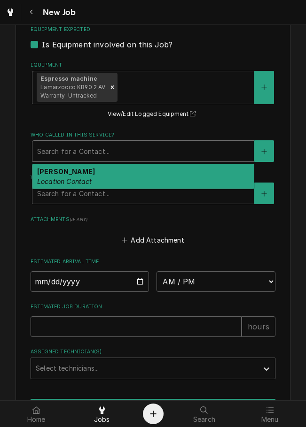
click at [195, 176] on div "ryan Location Contact" at bounding box center [143, 176] width 222 height 24
type textarea "x"
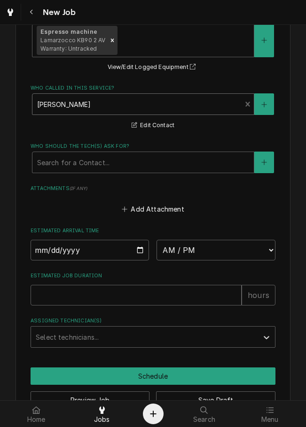
scroll to position [645, 0]
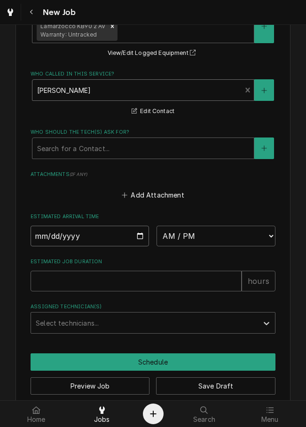
click at [143, 237] on input "Date" at bounding box center [90, 236] width 118 height 21
click at [141, 241] on input "Date" at bounding box center [90, 236] width 118 height 21
type input "2025-08-29"
type textarea "x"
click at [138, 239] on input "2025-08-29" at bounding box center [90, 236] width 118 height 21
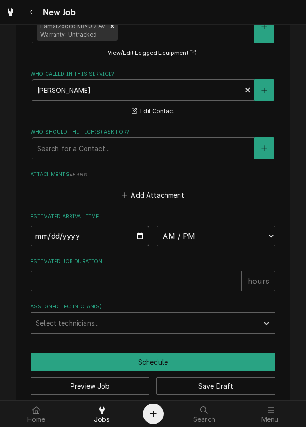
type input "2025-08-28"
type textarea "x"
click at [223, 237] on select "AM / PM 6:00 AM 6:15 AM 6:30 AM 6:45 AM 7:00 AM 7:15 AM 7:30 AM 7:45 AM 8:00 AM…" at bounding box center [215, 236] width 118 height 21
select select "13:45:00"
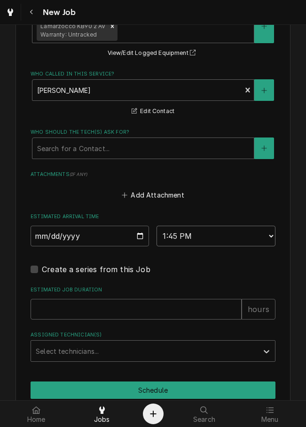
scroll to position [688, 0]
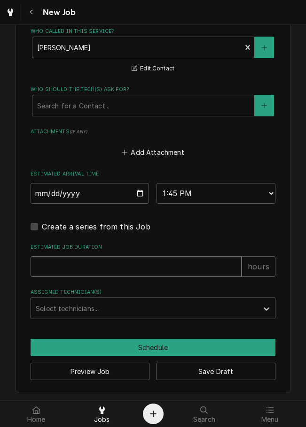
click at [173, 264] on input "Estimated Job Duration" at bounding box center [136, 266] width 211 height 21
type textarea "x"
type input "2"
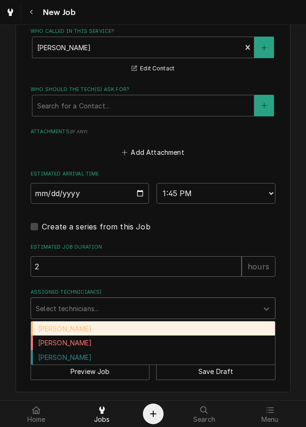
click at [91, 331] on div "Damon Rinehart" at bounding box center [153, 329] width 244 height 15
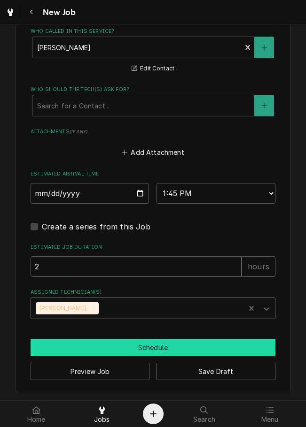
click at [157, 350] on button "Schedule" at bounding box center [153, 347] width 245 height 17
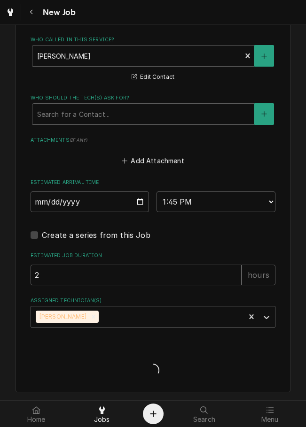
type textarea "x"
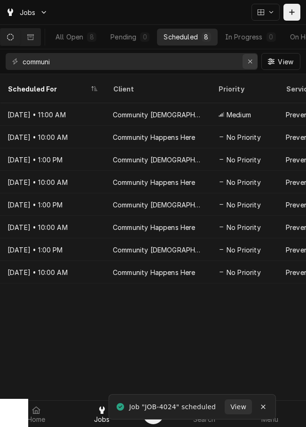
click at [248, 62] on icon "Erase input" at bounding box center [249, 61] width 5 height 7
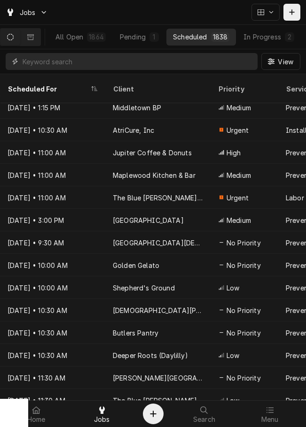
scroll to position [188, 0]
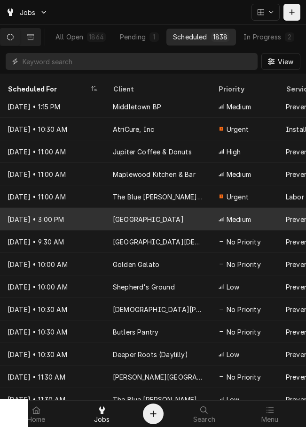
click at [90, 63] on input "Dynamic Content Wrapper" at bounding box center [138, 61] width 230 height 17
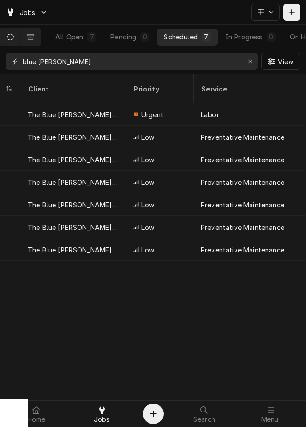
scroll to position [0, 26]
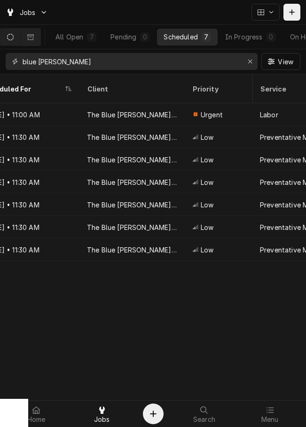
type input "blue berry"
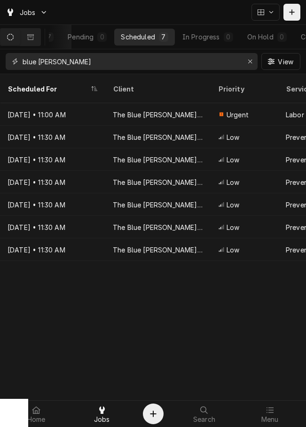
scroll to position [0, 70]
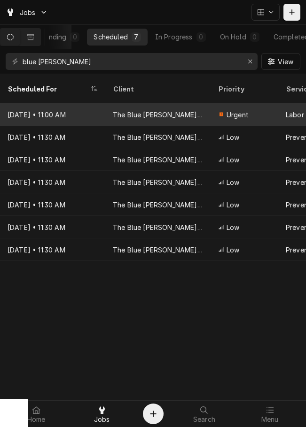
click at [164, 110] on div "The Blue Berry Cafe" at bounding box center [158, 115] width 90 height 10
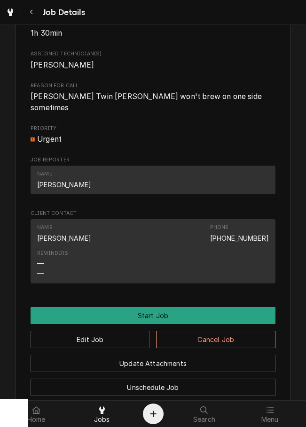
scroll to position [488, 0]
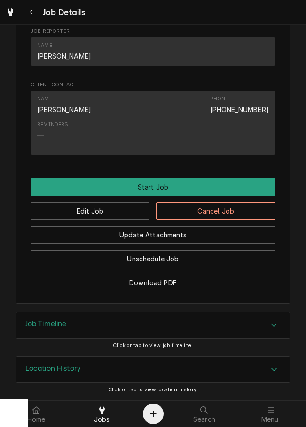
click at [25, 12] on button "Navigate back" at bounding box center [31, 12] width 17 height 17
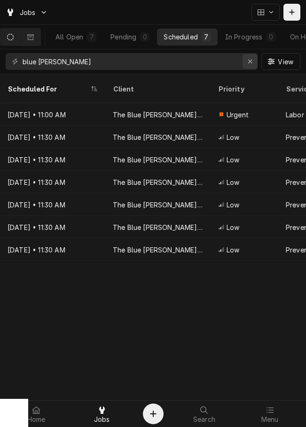
click at [248, 64] on icon "Erase input" at bounding box center [249, 61] width 5 height 7
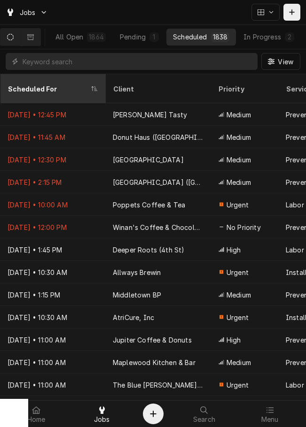
click at [40, 84] on div "Scheduled For" at bounding box center [48, 89] width 81 height 10
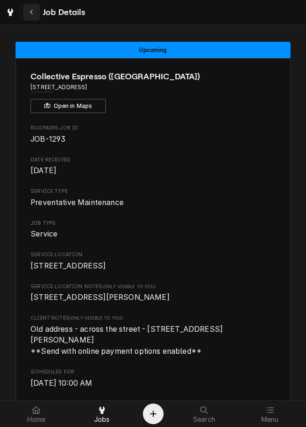
click at [32, 19] on button "Navigate back" at bounding box center [31, 12] width 17 height 17
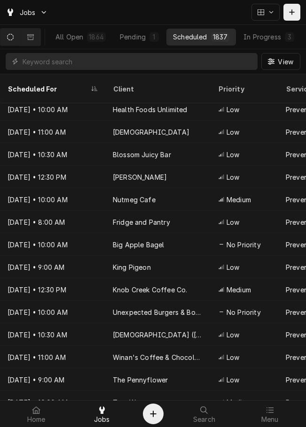
scroll to position [594, 0]
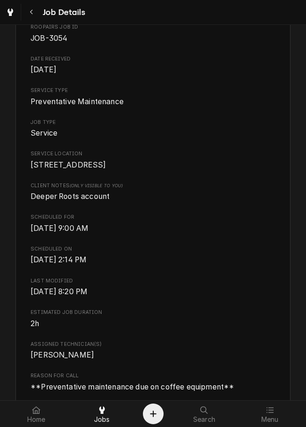
scroll to position [106, 0]
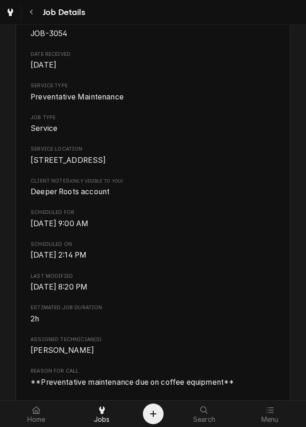
click at [34, 14] on div "Navigate back" at bounding box center [31, 12] width 9 height 9
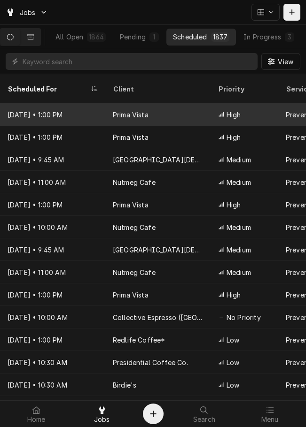
click at [175, 105] on div "Prima Vista" at bounding box center [157, 114] width 105 height 23
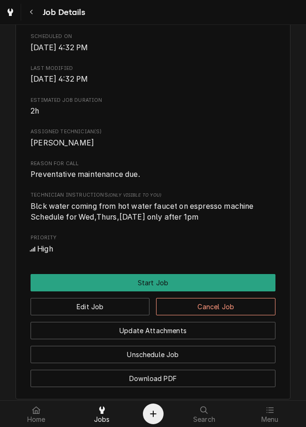
scroll to position [287, 0]
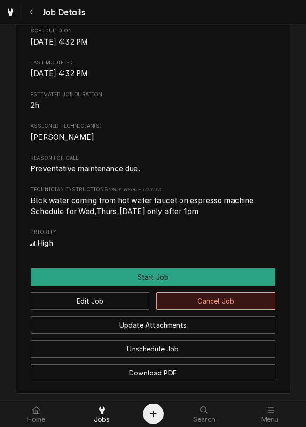
click at [215, 310] on button "Cancel Job" at bounding box center [215, 301] width 119 height 17
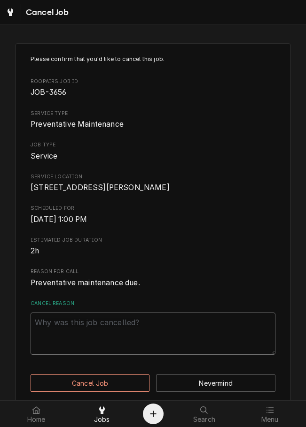
click at [193, 345] on textarea "Cancel Reason" at bounding box center [153, 334] width 245 height 42
paste textarea "July Gas Credit"
type textarea "x"
type textarea "July Gas Credit"
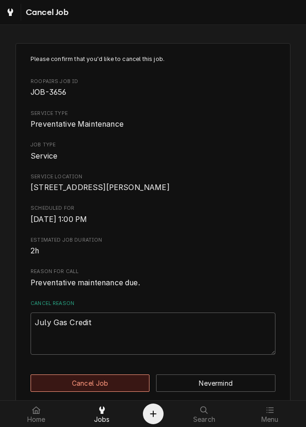
click at [116, 390] on button "Cancel Job" at bounding box center [90, 383] width 119 height 17
type textarea "x"
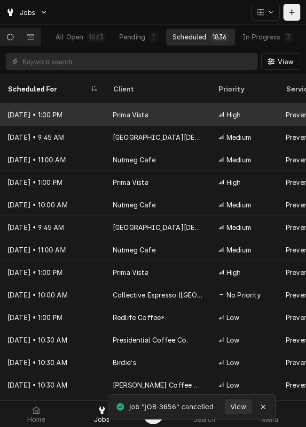
click at [196, 109] on div "Prima Vista" at bounding box center [157, 114] width 105 height 23
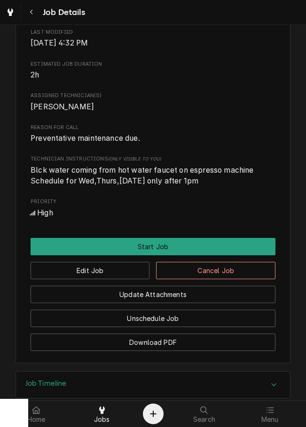
scroll to position [334, 0]
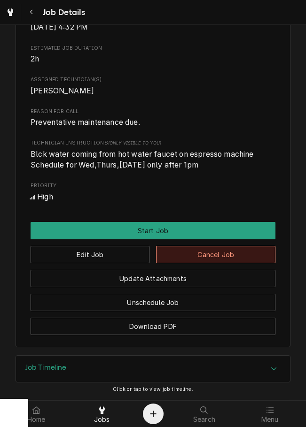
click at [210, 263] on button "Cancel Job" at bounding box center [215, 254] width 119 height 17
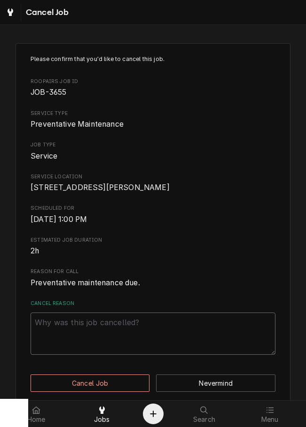
click at [150, 352] on textarea "Cancel Reason" at bounding box center [153, 334] width 245 height 42
paste textarea "July Gas Credit"
type textarea "x"
type textarea "July Gas Credit"
type textarea "x"
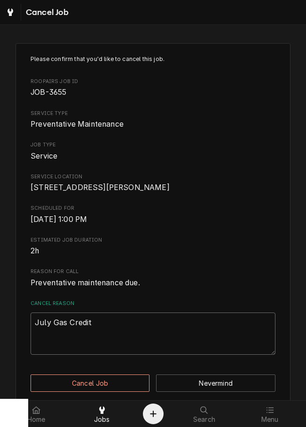
type textarea "July Gas Credi"
type textarea "x"
type textarea "July Gas Cred"
type textarea "x"
type textarea "July Gas Cre"
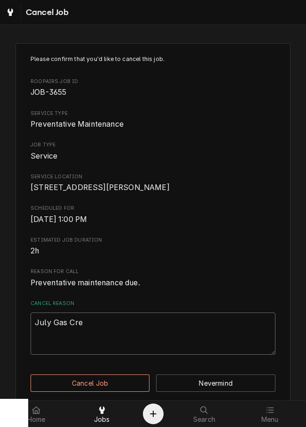
type textarea "x"
type textarea "July Gas Cr"
type textarea "x"
type textarea "July Gas C"
type textarea "x"
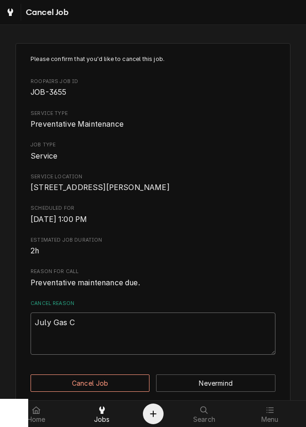
type textarea "July Gas"
type textarea "x"
type textarea "July Gas"
type textarea "x"
type textarea "July Ga"
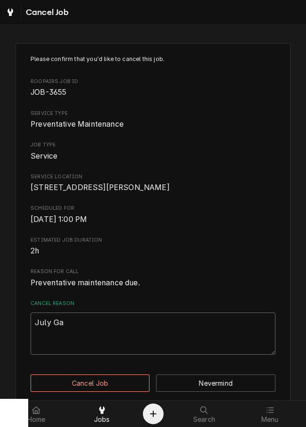
type textarea "x"
type textarea "July G"
type textarea "x"
type textarea "July"
type textarea "x"
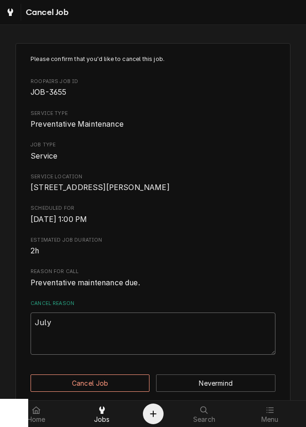
type textarea "July"
type textarea "x"
type textarea "Jul"
type textarea "x"
type textarea "Ju"
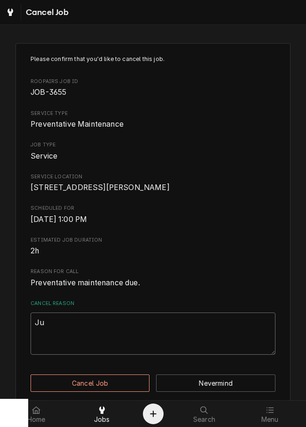
type textarea "x"
type textarea "J"
type textarea "x"
type textarea "c"
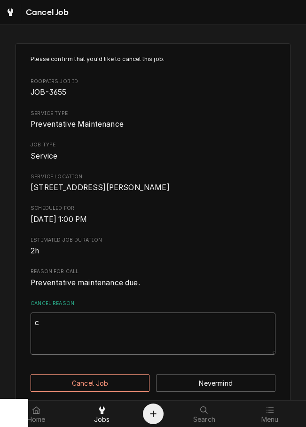
type textarea "x"
type textarea "cr"
type textarea "x"
type textarea "cre"
type textarea "x"
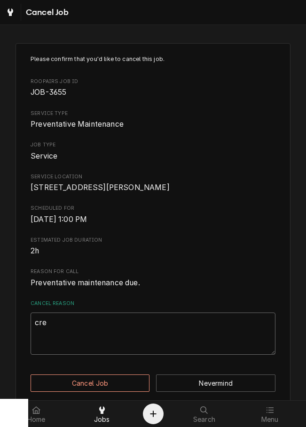
type textarea "cred"
type textarea "x"
type textarea "credi"
type textarea "x"
type textarea "credit"
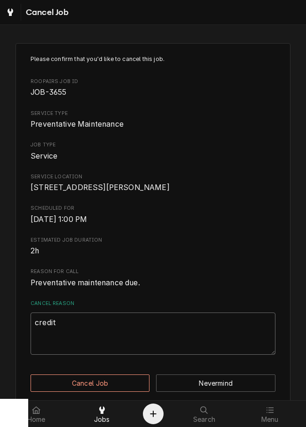
type textarea "x"
type textarea "credi"
type textarea "x"
type textarea "cred"
type textarea "x"
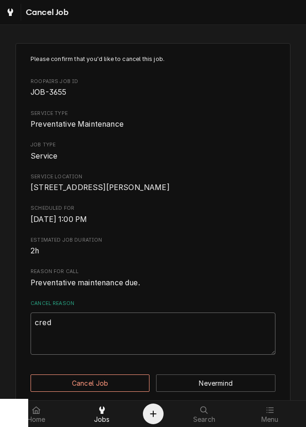
type textarea "cre"
type textarea "x"
type textarea "cr"
type textarea "x"
type textarea "c"
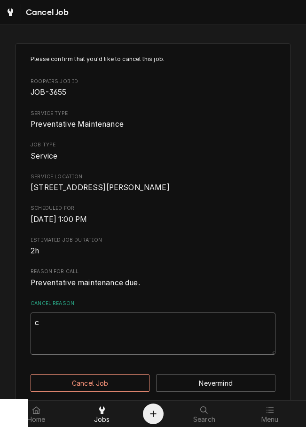
type textarea "x"
type textarea "cl"
type textarea "x"
type textarea "cle"
type textarea "x"
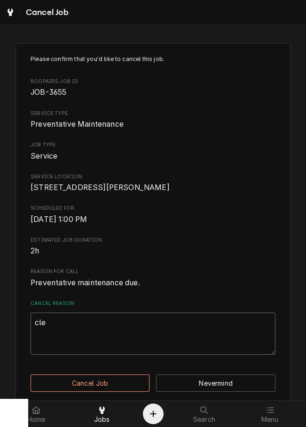
type textarea "clea"
type textarea "x"
type textarea "clead"
type textarea "x"
type textarea "cleadi"
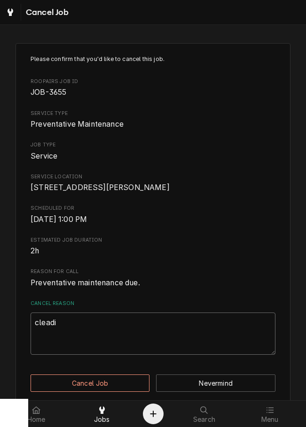
type textarea "x"
type textarea "cleadin"
type textarea "x"
type textarea "cleadi"
type textarea "x"
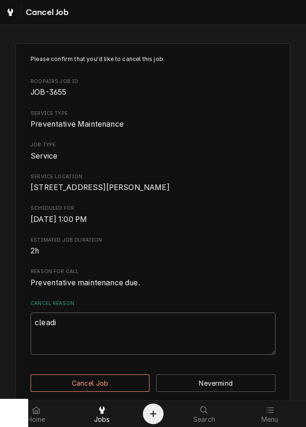
type textarea "clead"
type textarea "x"
type textarea "clea"
type textarea "x"
type textarea "cle"
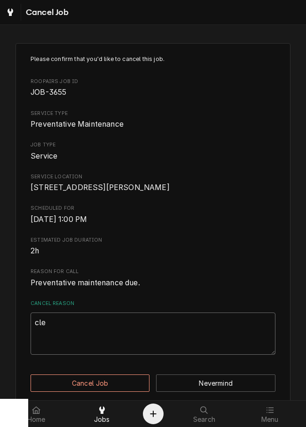
type textarea "x"
type textarea "cl"
type textarea "x"
type textarea "c"
type textarea "x"
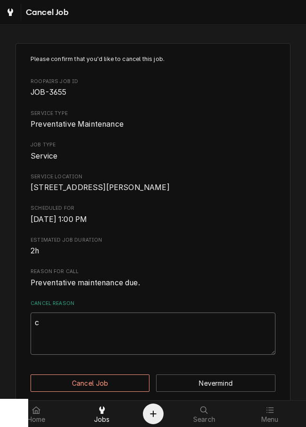
type textarea "cl"
type textarea "x"
type textarea "cle"
type textarea "x"
type textarea "clea"
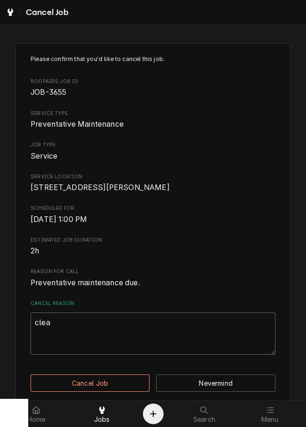
type textarea "x"
type textarea "clear"
type textarea "x"
type textarea "cleari"
type textarea "x"
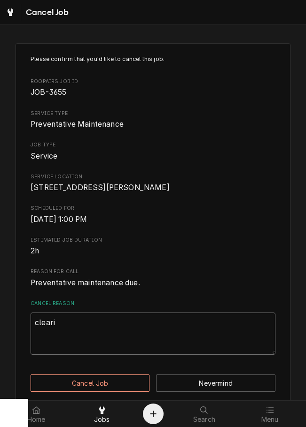
type textarea "clearin"
type textarea "x"
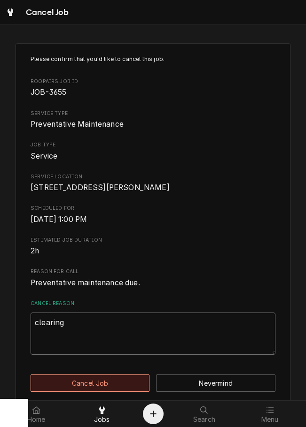
type textarea "clearing"
click at [123, 392] on button "Cancel Job" at bounding box center [90, 383] width 119 height 17
type textarea "x"
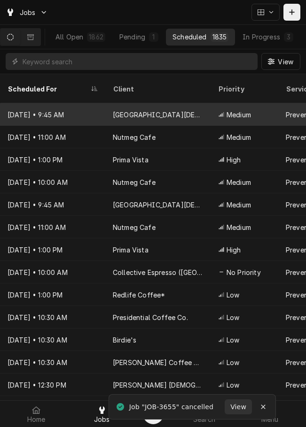
click at [187, 105] on div "[GEOGRAPHIC_DATA][DEMOGRAPHIC_DATA]" at bounding box center [157, 114] width 105 height 23
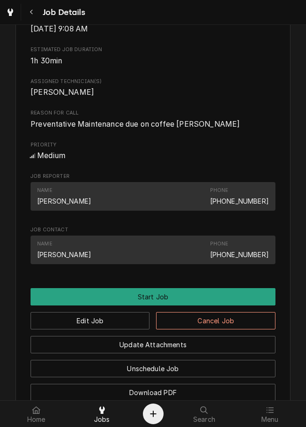
scroll to position [370, 0]
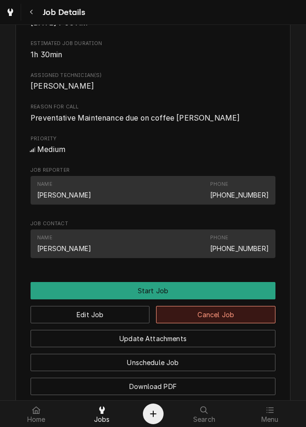
click at [194, 323] on button "Cancel Job" at bounding box center [215, 314] width 119 height 17
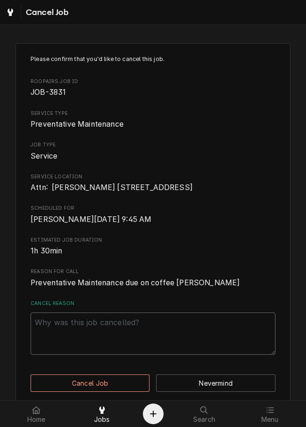
click at [163, 338] on textarea "Cancel Reason" at bounding box center [153, 334] width 245 height 42
paste textarea "clearing"
type textarea "x"
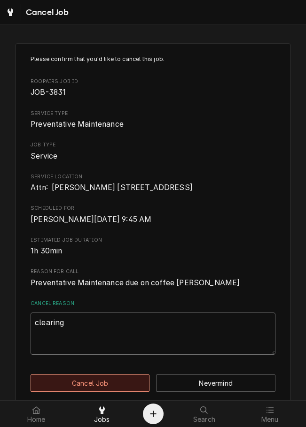
type textarea "clearing"
click at [99, 387] on button "Cancel Job" at bounding box center [90, 383] width 119 height 17
type textarea "x"
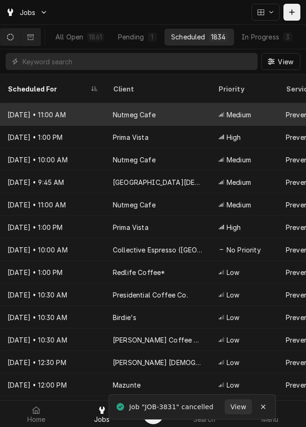
click at [185, 109] on div "Nutmeg Cafe" at bounding box center [157, 114] width 105 height 23
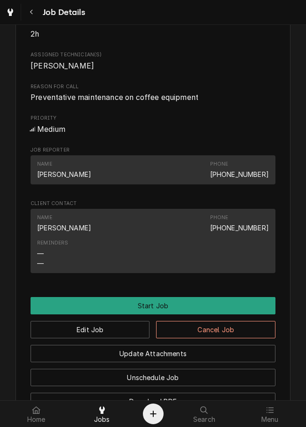
scroll to position [364, 0]
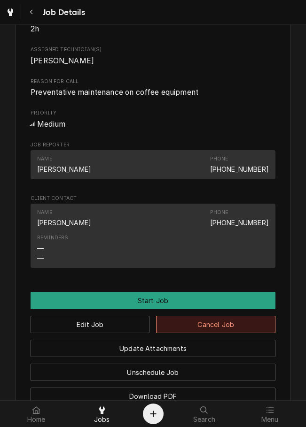
click at [213, 333] on button "Cancel Job" at bounding box center [215, 324] width 119 height 17
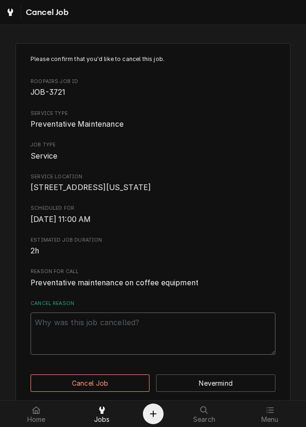
click at [200, 345] on textarea "Cancel Reason" at bounding box center [153, 334] width 245 height 42
paste textarea "clearing"
type textarea "x"
type textarea "clearing"
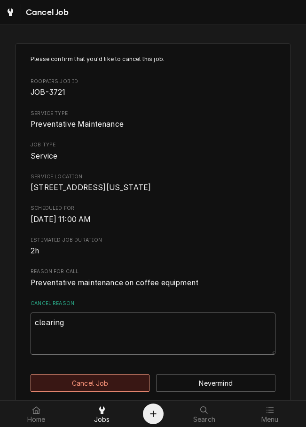
click at [117, 389] on button "Cancel Job" at bounding box center [90, 383] width 119 height 17
type textarea "x"
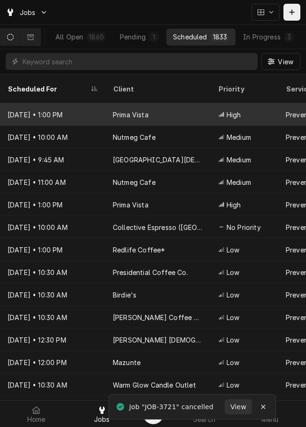
click at [191, 107] on div "Prima Vista" at bounding box center [157, 114] width 105 height 23
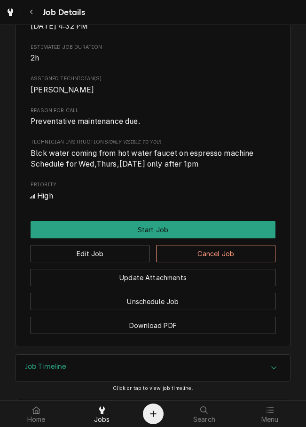
scroll to position [346, 0]
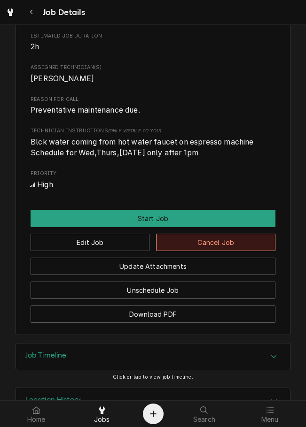
click at [237, 251] on button "Cancel Job" at bounding box center [215, 242] width 119 height 17
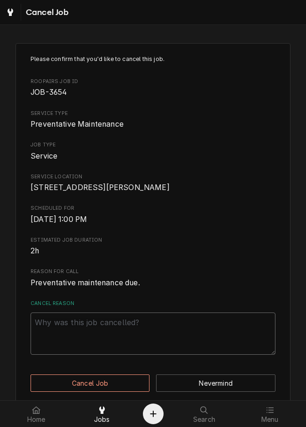
click at [193, 349] on textarea "Cancel Reason" at bounding box center [153, 334] width 245 height 42
paste textarea "clearing"
type textarea "x"
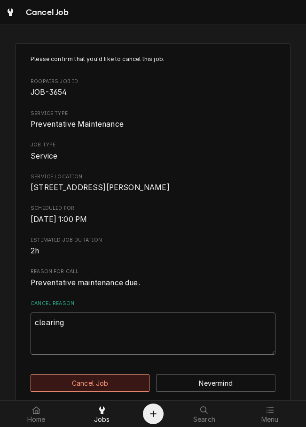
type textarea "clearing"
click at [120, 392] on button "Cancel Job" at bounding box center [90, 383] width 119 height 17
type textarea "x"
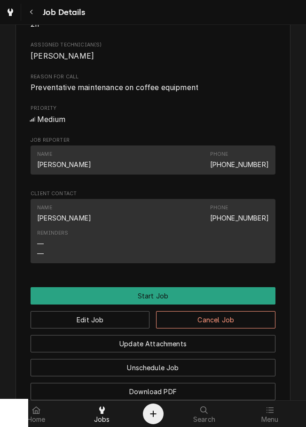
scroll to position [382, 0]
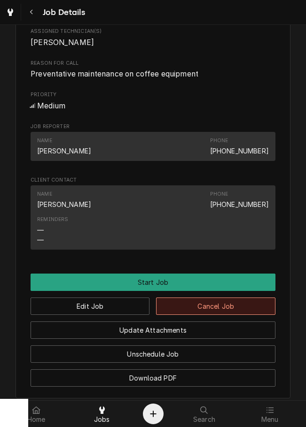
click at [217, 315] on button "Cancel Job" at bounding box center [215, 306] width 119 height 17
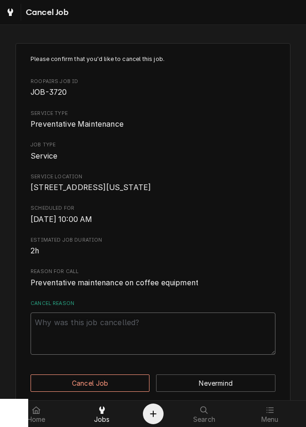
click at [201, 346] on textarea "Cancel Reason" at bounding box center [153, 334] width 245 height 42
paste textarea "clearing"
type textarea "x"
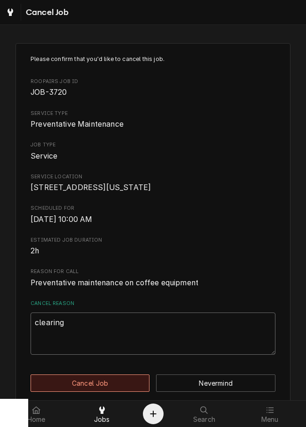
type textarea "clearing"
click at [118, 392] on button "Cancel Job" at bounding box center [90, 383] width 119 height 17
type textarea "x"
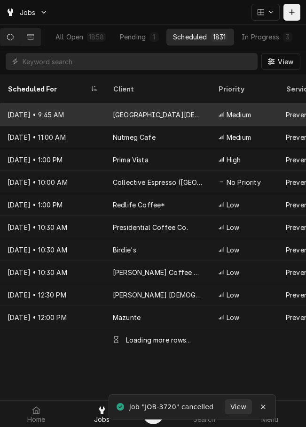
click at [194, 103] on div "[GEOGRAPHIC_DATA][DEMOGRAPHIC_DATA]" at bounding box center [157, 114] width 105 height 23
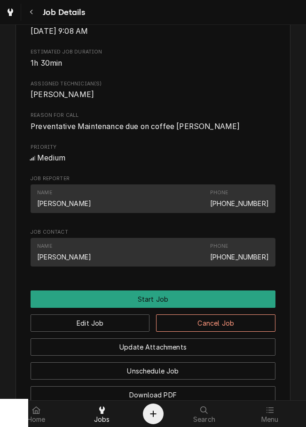
scroll to position [387, 0]
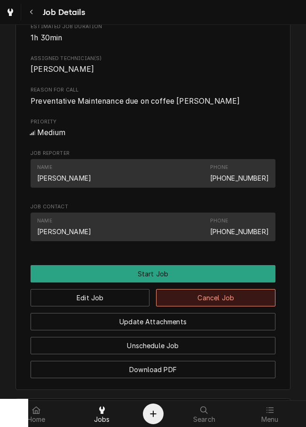
click at [213, 307] on button "Cancel Job" at bounding box center [215, 297] width 119 height 17
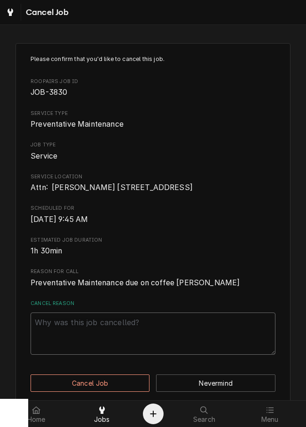
click at [189, 339] on textarea "Cancel Reason" at bounding box center [153, 334] width 245 height 42
paste textarea "clearing"
type textarea "x"
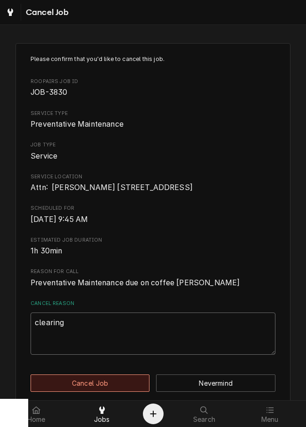
type textarea "clearing"
click at [121, 392] on button "Cancel Job" at bounding box center [90, 383] width 119 height 17
type textarea "x"
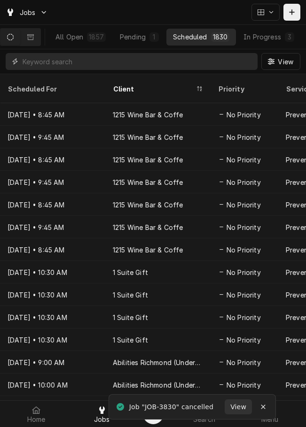
click at [39, 65] on input "Dynamic Content Wrapper" at bounding box center [138, 61] width 230 height 17
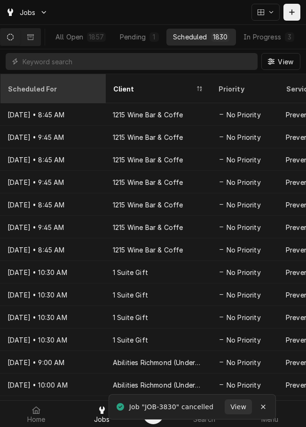
click at [43, 86] on div "Scheduled For" at bounding box center [52, 89] width 88 height 10
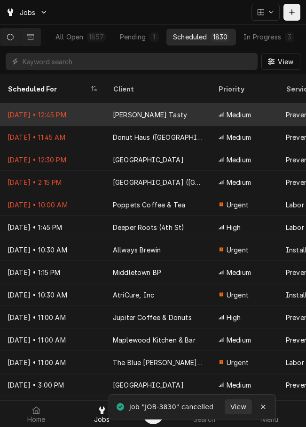
click at [49, 103] on div "Aug 21 • 12:45 PM" at bounding box center [52, 114] width 105 height 23
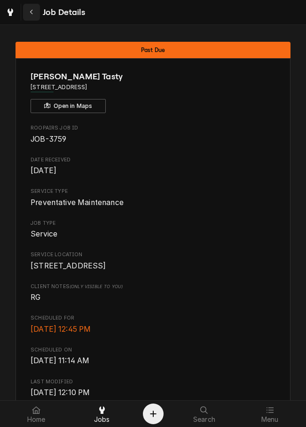
click at [27, 5] on button "Navigate back" at bounding box center [31, 12] width 17 height 17
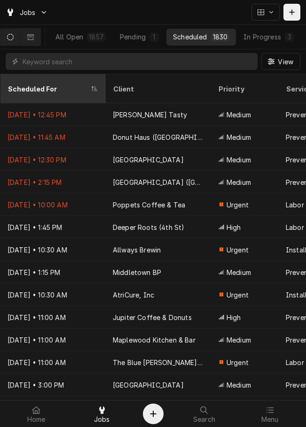
click at [45, 86] on div "Scheduled For" at bounding box center [48, 89] width 81 height 10
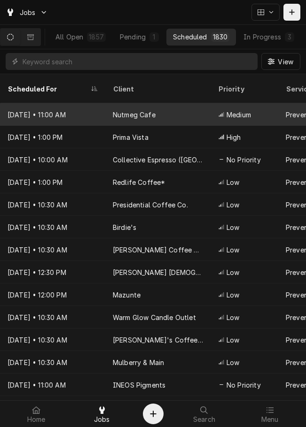
click at [152, 110] on div "Nutmeg Cafe" at bounding box center [134, 115] width 43 height 10
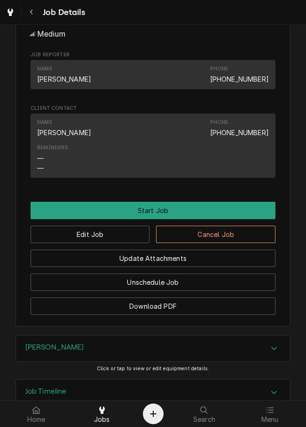
scroll to position [533, 0]
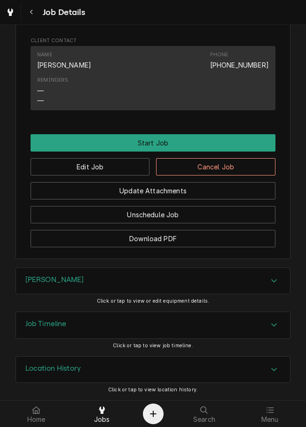
click at [228, 174] on button "Cancel Job" at bounding box center [215, 166] width 119 height 17
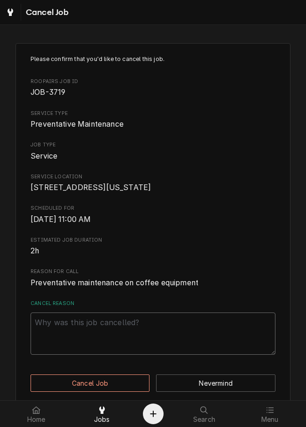
click at [173, 337] on textarea "Cancel Reason" at bounding box center [153, 334] width 245 height 42
paste textarea "clearing"
type textarea "x"
type textarea "clearing"
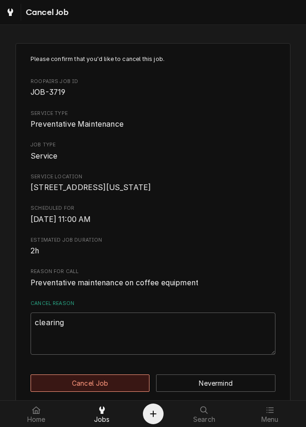
click at [121, 391] on button "Cancel Job" at bounding box center [90, 383] width 119 height 17
type textarea "x"
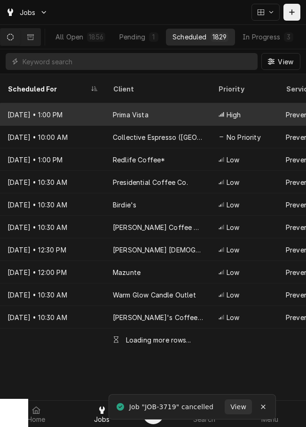
click at [212, 103] on div "High" at bounding box center [244, 114] width 68 height 23
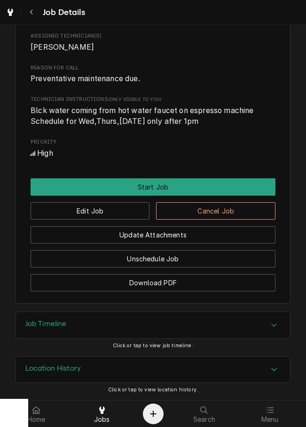
scroll to position [389, 0]
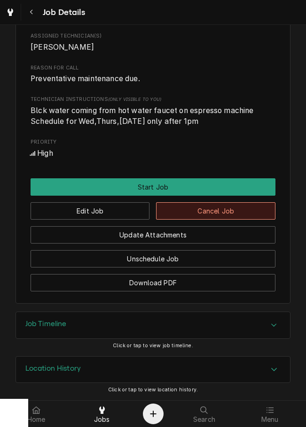
click at [226, 208] on button "Cancel Job" at bounding box center [215, 210] width 119 height 17
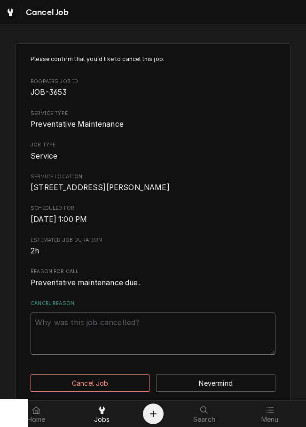
click at [180, 339] on textarea "Cancel Reason" at bounding box center [153, 334] width 245 height 42
paste textarea "clearing"
type textarea "x"
type textarea "clearing"
click at [112, 401] on div "Home Jobs Search Menu" at bounding box center [153, 414] width 306 height 26
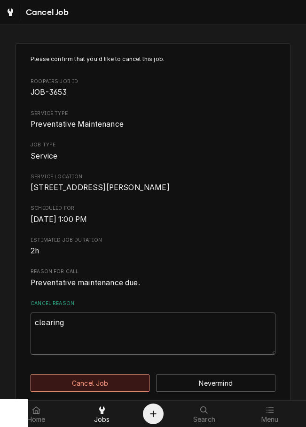
click at [112, 391] on button "Cancel Job" at bounding box center [90, 383] width 119 height 17
type textarea "x"
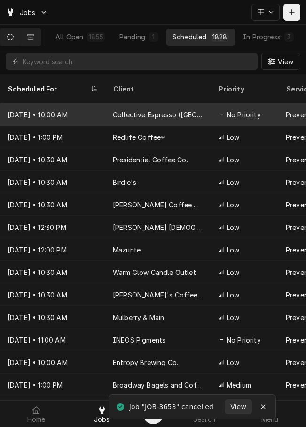
click at [217, 108] on div "No Priority" at bounding box center [244, 114] width 68 height 23
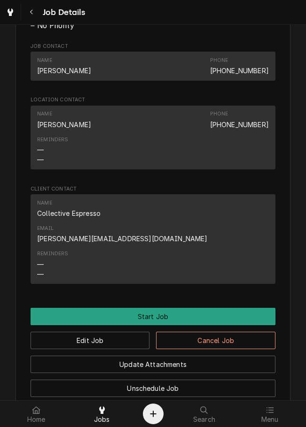
scroll to position [556, 0]
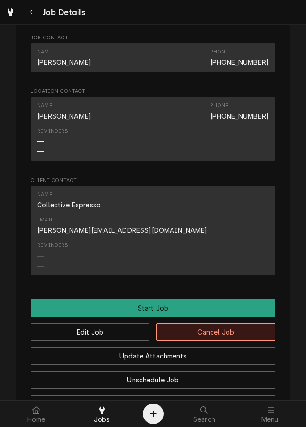
click at [201, 323] on button "Cancel Job" at bounding box center [215, 331] width 119 height 17
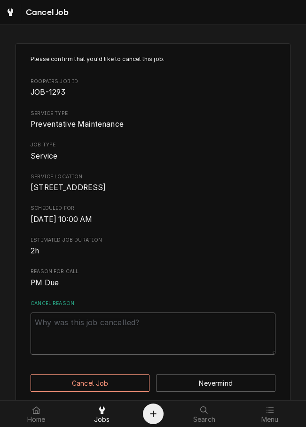
click at [164, 355] on textarea "Cancel Reason" at bounding box center [153, 334] width 245 height 42
paste textarea "clearing"
type textarea "x"
type textarea "clearing"
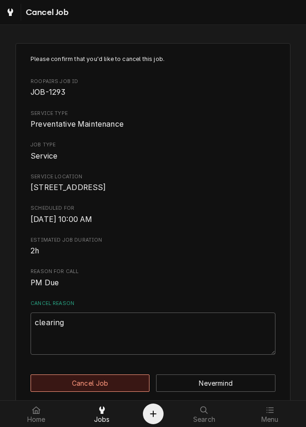
click at [119, 392] on button "Cancel Job" at bounding box center [90, 383] width 119 height 17
type textarea "x"
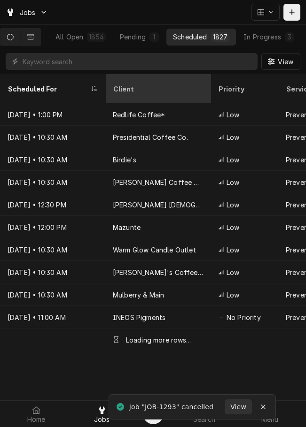
click at [186, 92] on th "Client" at bounding box center [157, 88] width 105 height 29
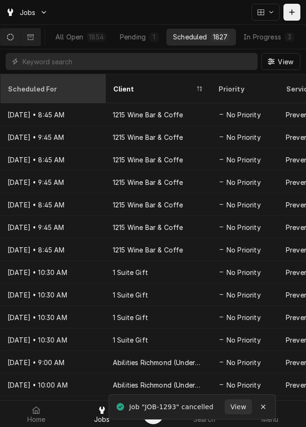
click at [42, 84] on div "Scheduled For" at bounding box center [52, 89] width 88 height 10
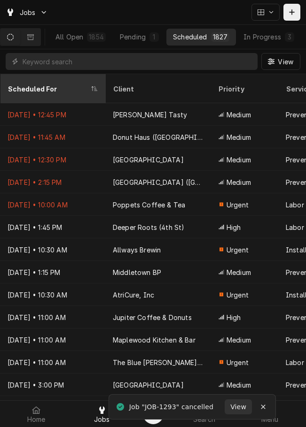
click at [47, 92] on th "Scheduled For" at bounding box center [52, 88] width 105 height 29
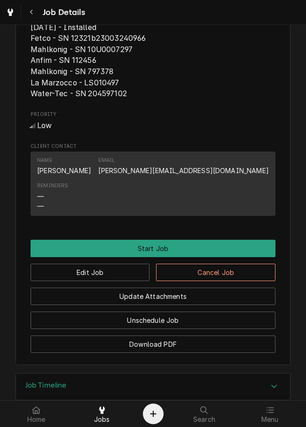
scroll to position [533, 0]
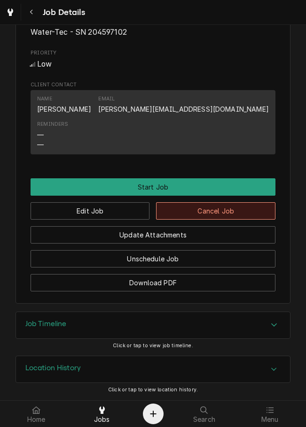
click at [239, 210] on button "Cancel Job" at bounding box center [215, 210] width 119 height 17
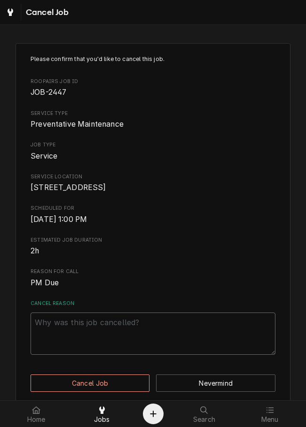
click at [202, 338] on textarea "Cancel Reason" at bounding box center [153, 334] width 245 height 42
paste textarea "clearing"
type textarea "x"
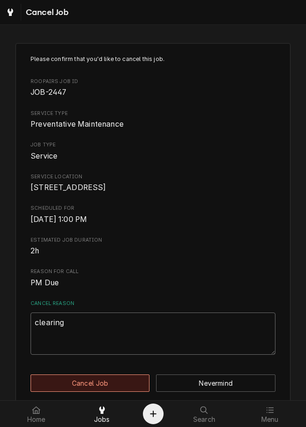
type textarea "clearing"
click at [119, 389] on button "Cancel Job" at bounding box center [90, 383] width 119 height 17
type textarea "x"
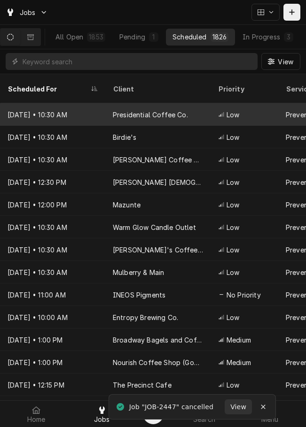
click at [176, 109] on div "Presidential Coffee Co." at bounding box center [157, 114] width 105 height 23
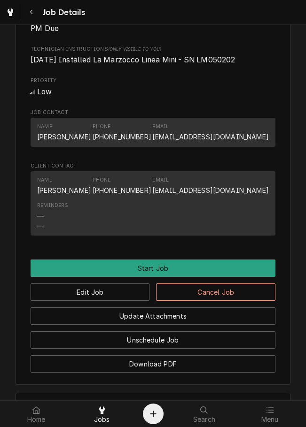
scroll to position [520, 0]
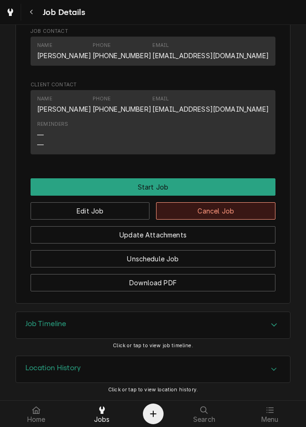
click at [234, 216] on button "Cancel Job" at bounding box center [215, 210] width 119 height 17
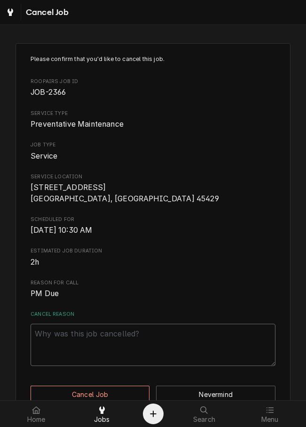
click at [176, 339] on textarea "Cancel Reason" at bounding box center [153, 345] width 245 height 42
type textarea "x"
type textarea "V"
type textarea "x"
paste textarea "clearing"
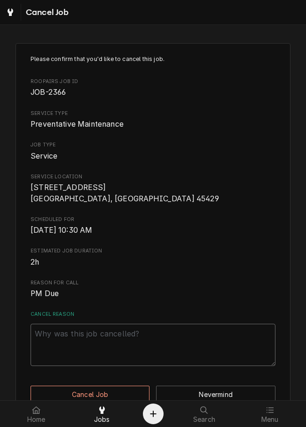
type textarea "x"
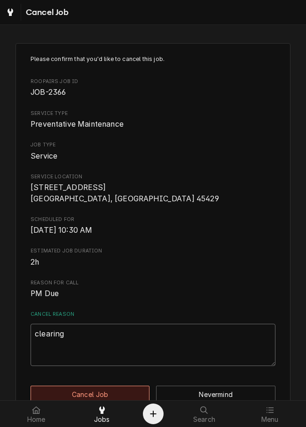
type textarea "clearing"
click at [96, 386] on button "Cancel Job" at bounding box center [90, 394] width 119 height 17
type textarea "x"
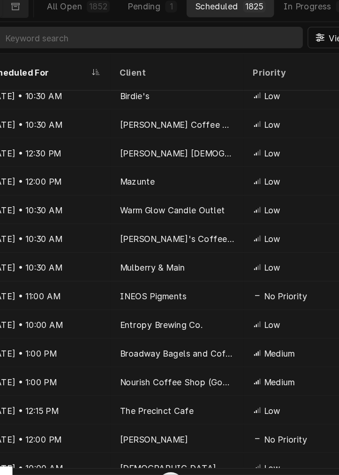
scroll to position [7, 0]
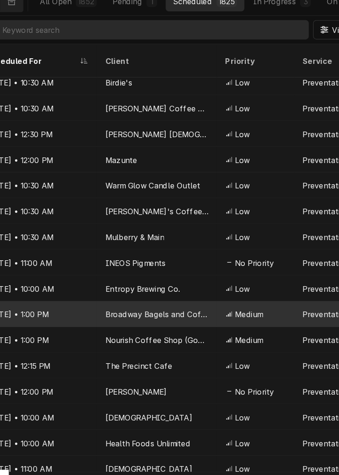
click at [98, 299] on div "Dec 19, 2030 • 1:00 PM" at bounding box center [52, 310] width 105 height 23
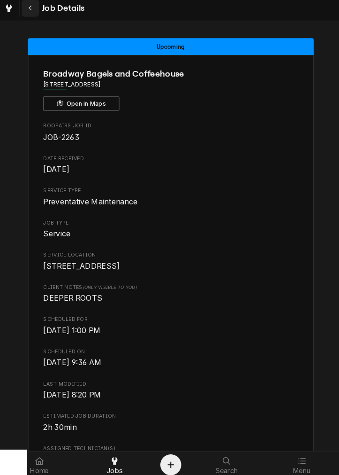
click at [35, 11] on div "Navigate back" at bounding box center [31, 12] width 9 height 9
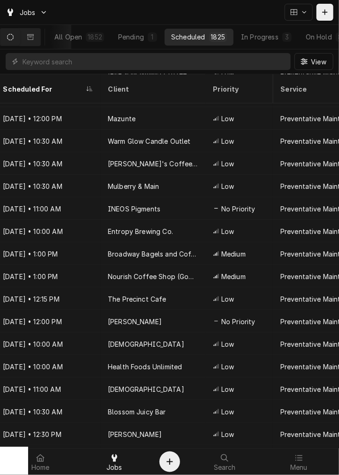
scroll to position [0, 5]
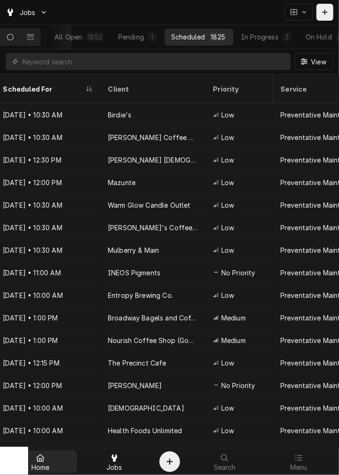
click at [39, 454] on icon at bounding box center [40, 458] width 8 height 8
